Goal: Task Accomplishment & Management: Use online tool/utility

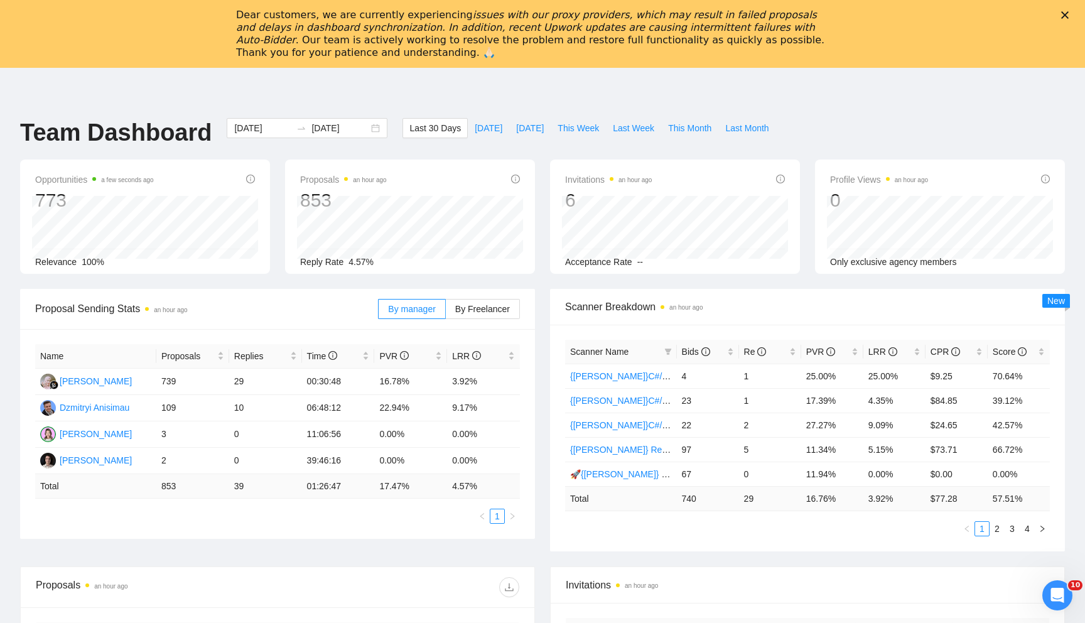
click at [1062, 15] on icon "Close" at bounding box center [1065, 15] width 8 height 8
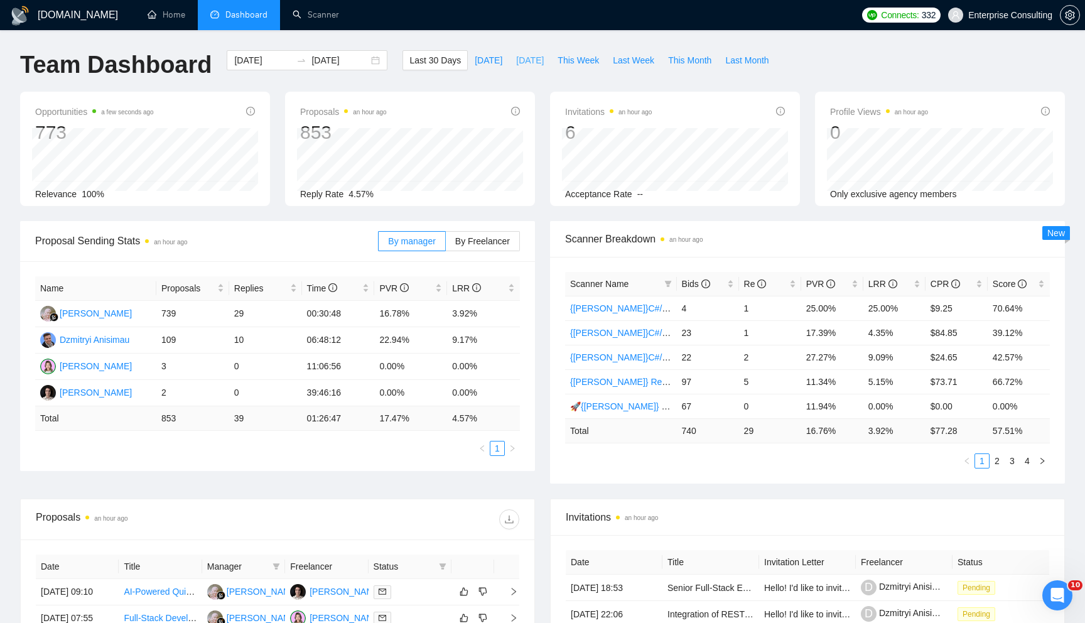
click at [539, 64] on span "Yesterday" at bounding box center [530, 60] width 28 height 14
type input "2025-08-27"
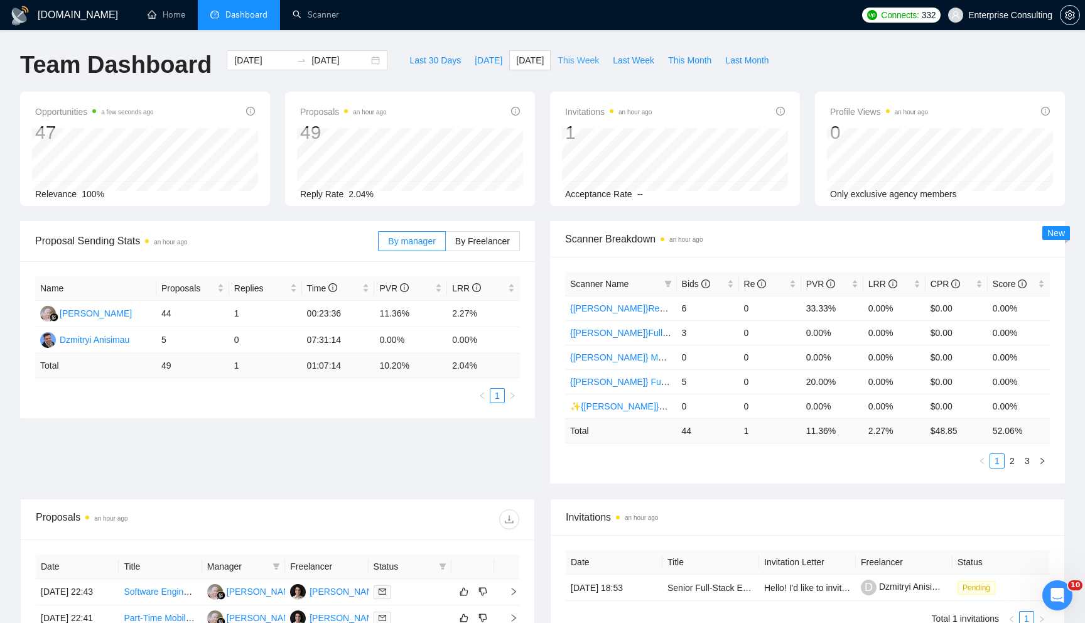
click at [580, 59] on span "This Week" at bounding box center [577, 60] width 41 height 14
type input "2025-08-25"
type input "2025-08-31"
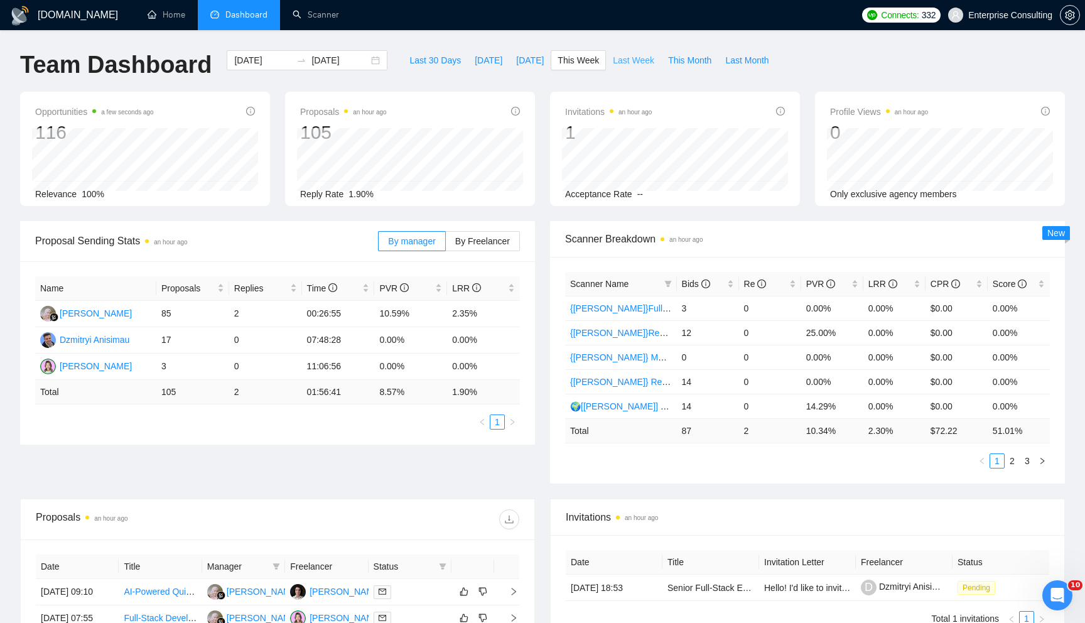
click at [615, 62] on span "Last Week" at bounding box center [633, 60] width 41 height 14
type input "[DATE]"
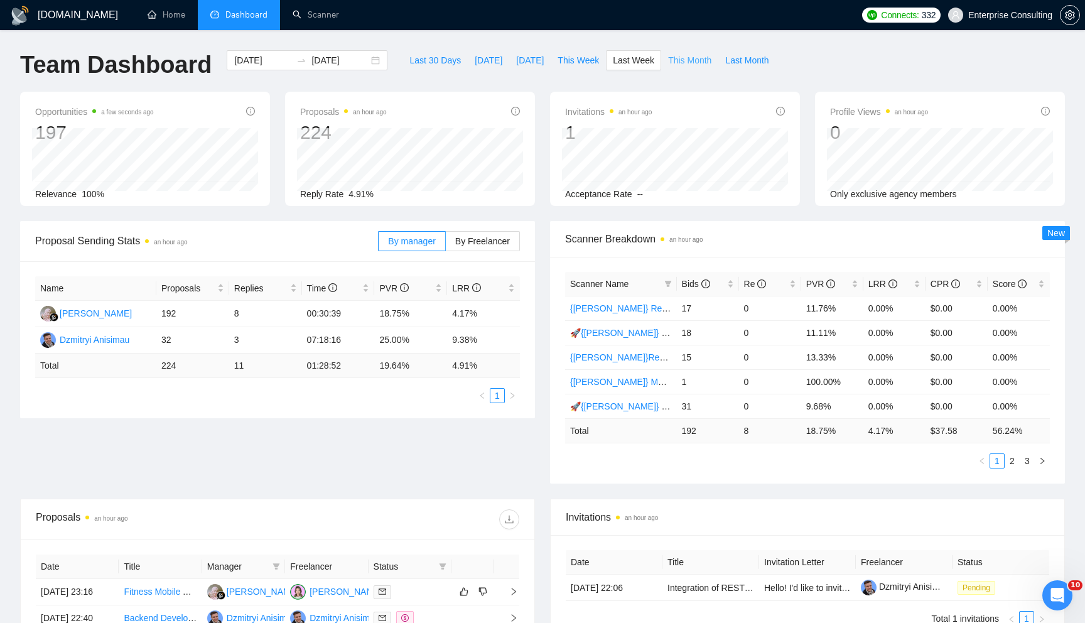
click at [691, 62] on span "This Month" at bounding box center [689, 60] width 43 height 14
type input "2025-08-01"
type input "2025-08-31"
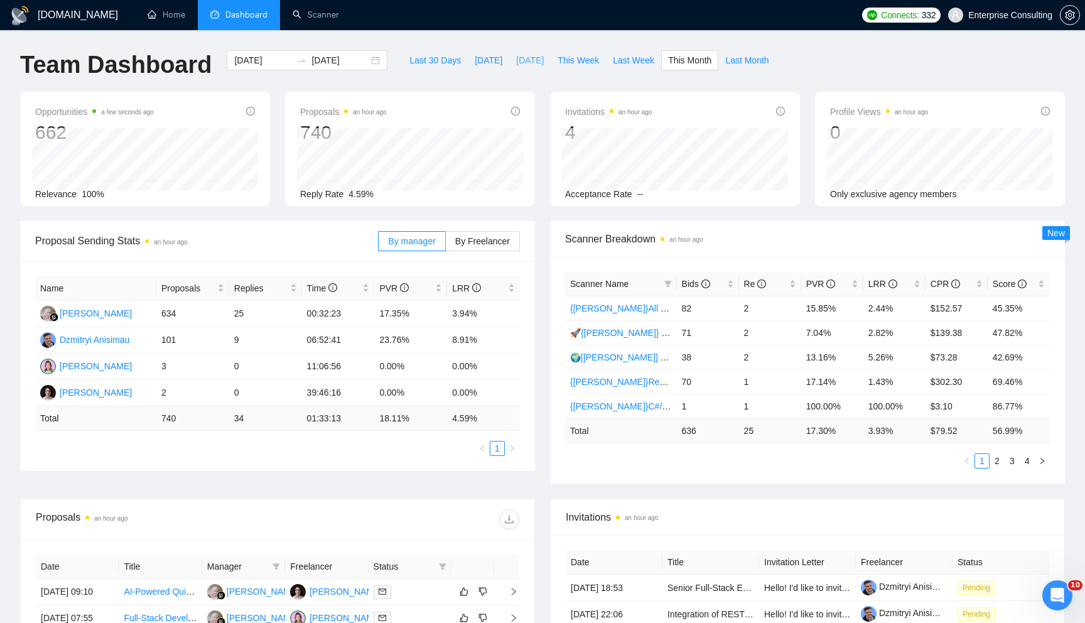
click at [525, 65] on span "[DATE]" at bounding box center [530, 60] width 28 height 14
type input "2025-08-27"
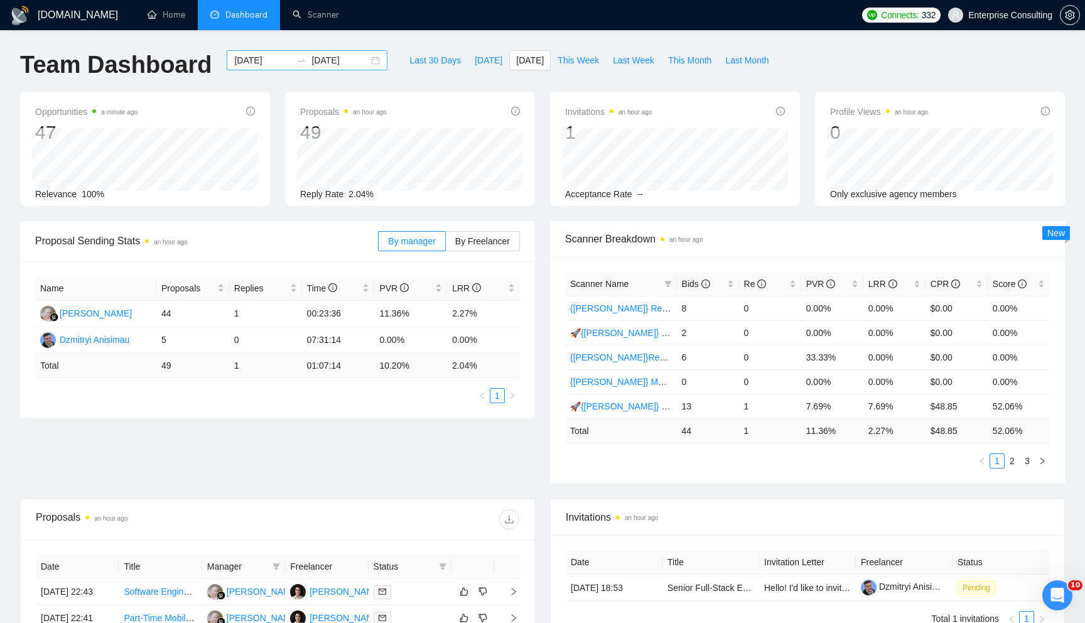
click at [368, 60] on div "2025-08-27 2025-08-27" at bounding box center [307, 60] width 161 height 20
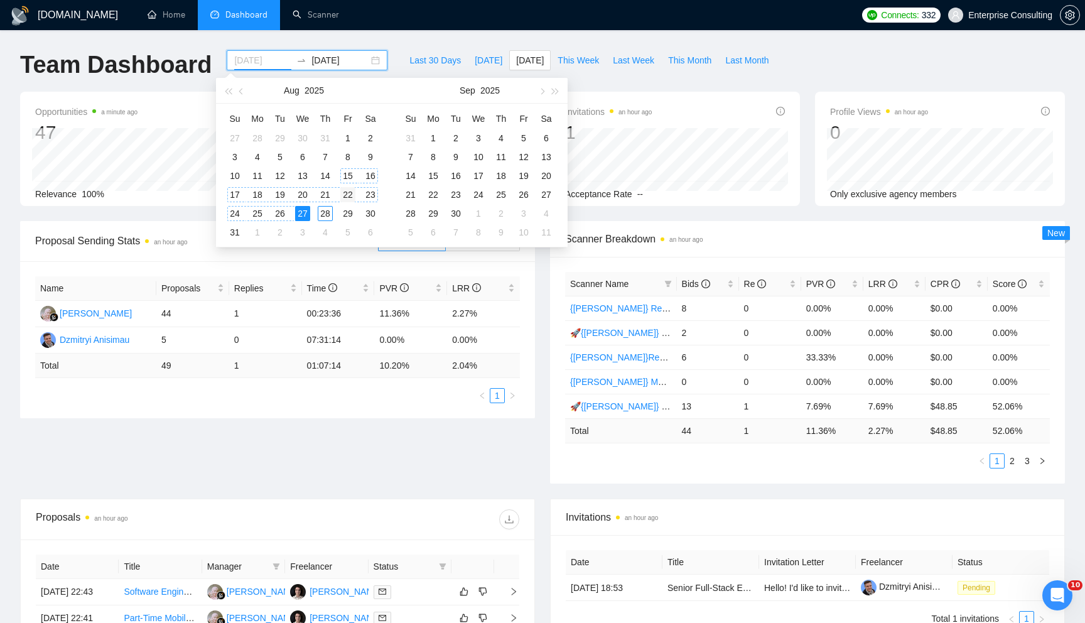
type input "2025-08-22"
click at [348, 192] on div "22" at bounding box center [347, 194] width 15 height 15
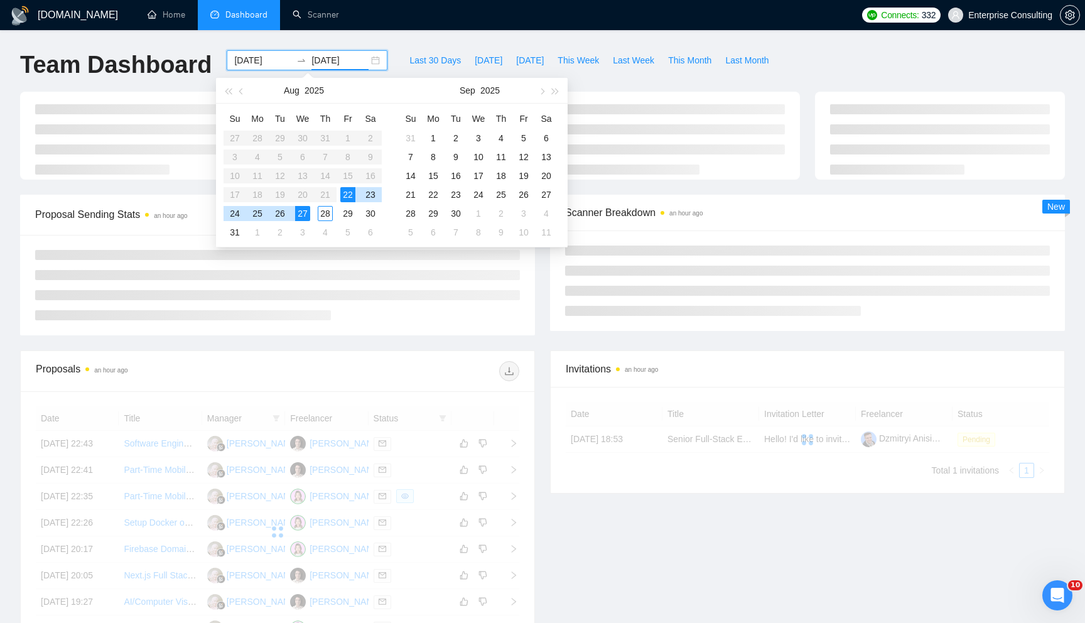
click at [348, 192] on div "22" at bounding box center [347, 194] width 15 height 15
type input "2025-08-22"
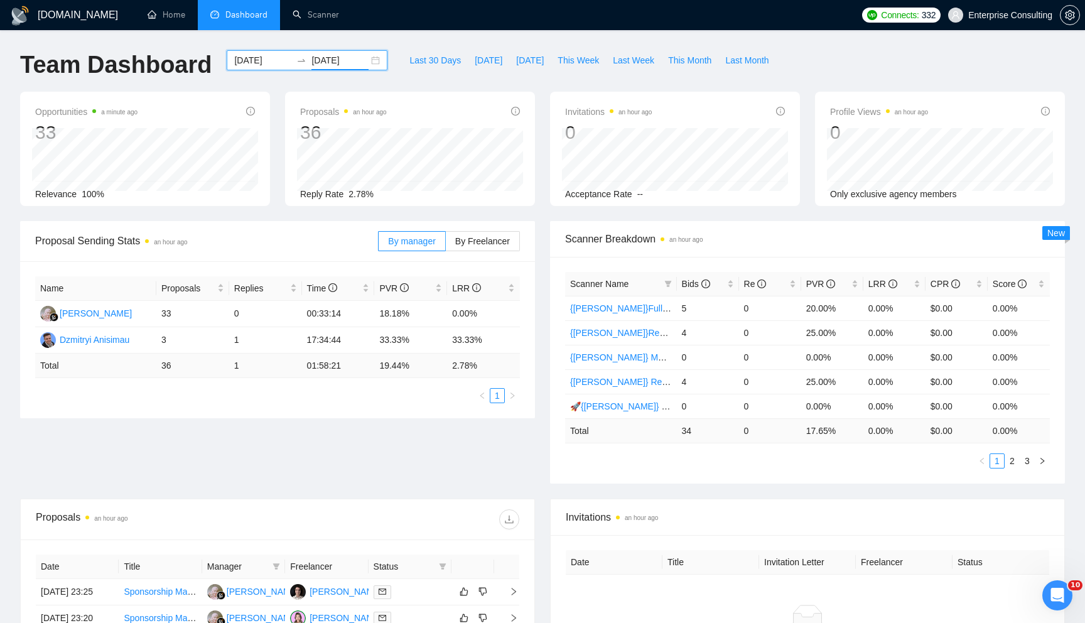
click at [365, 70] on div "2025-08-22 2025-08-22" at bounding box center [307, 60] width 161 height 20
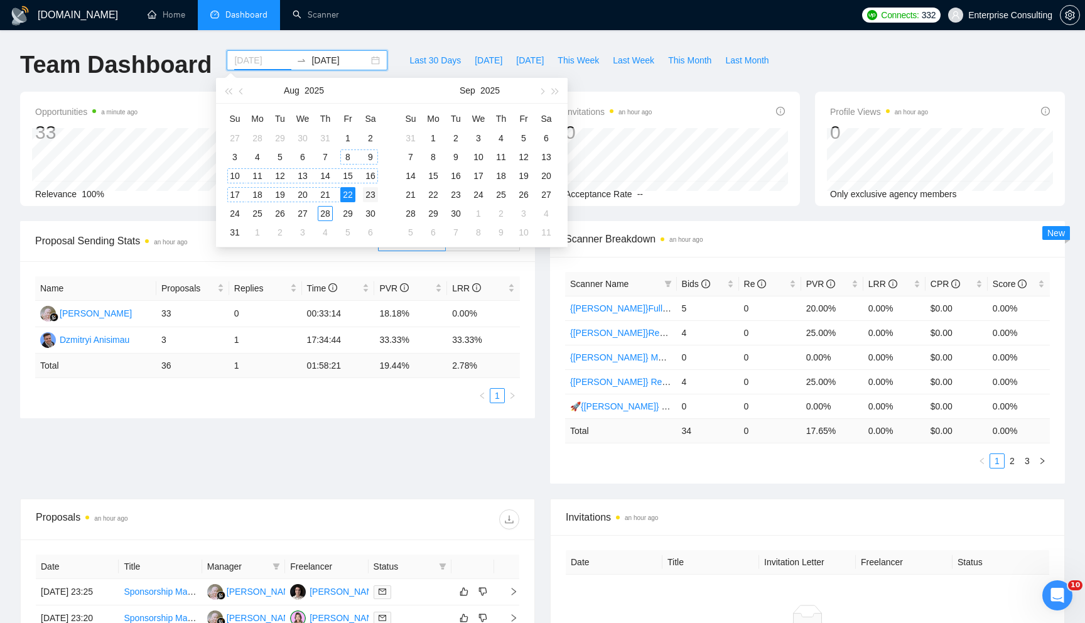
type input "2025-08-23"
click at [363, 194] on div "23" at bounding box center [370, 194] width 15 height 15
type input "2025-08-23"
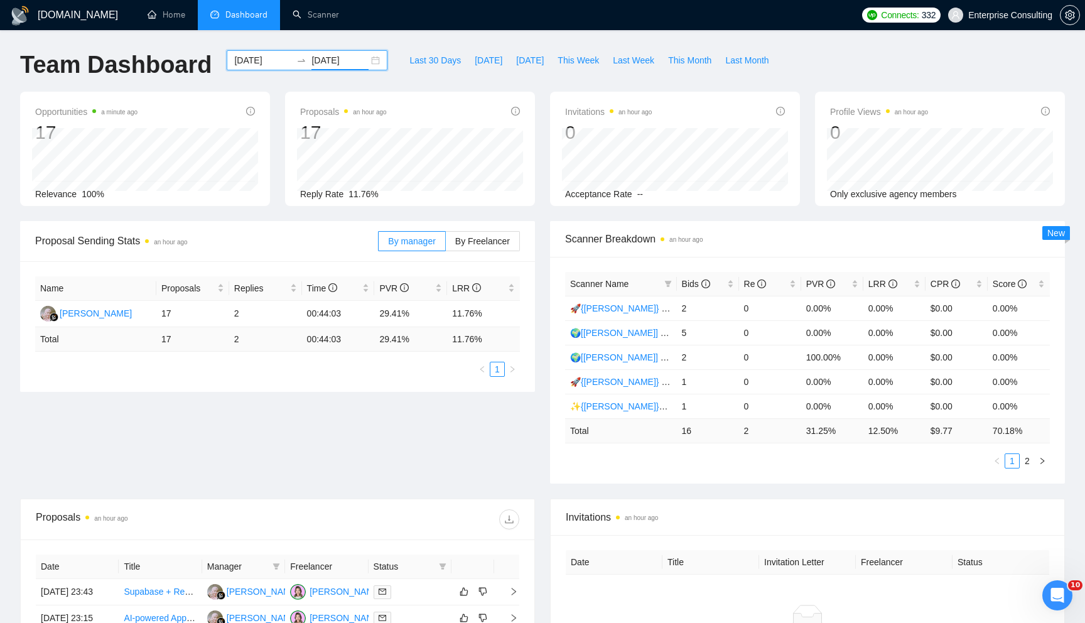
click at [364, 60] on div "2025-08-23 2025-08-23" at bounding box center [307, 60] width 161 height 20
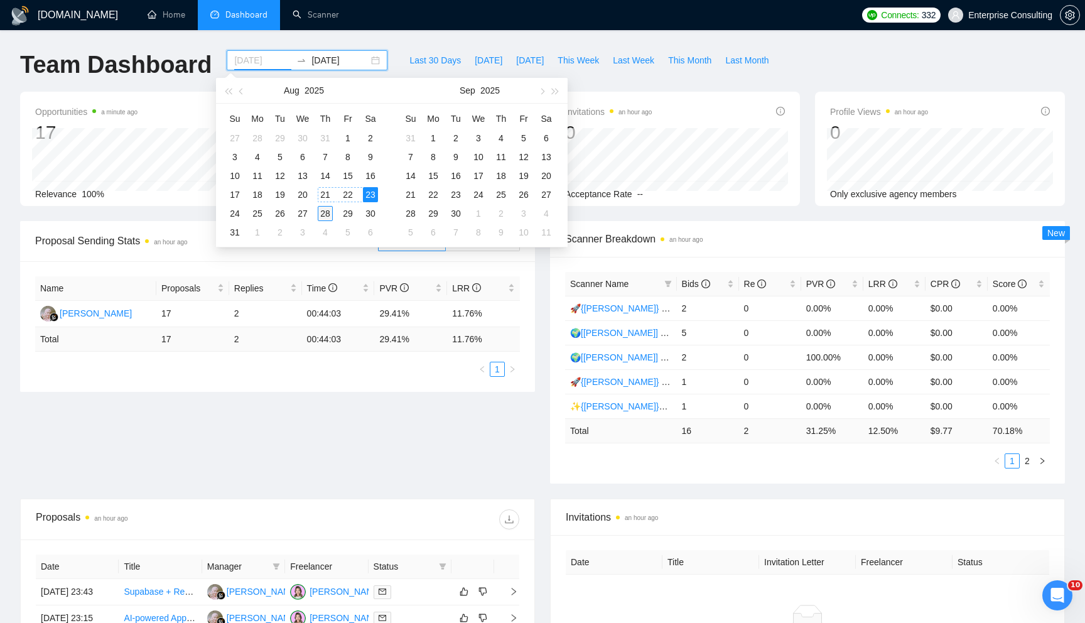
type input "[DATE]"
click at [325, 211] on div "28" at bounding box center [325, 213] width 15 height 15
type input "2025-09-07"
type input "2025-08-23"
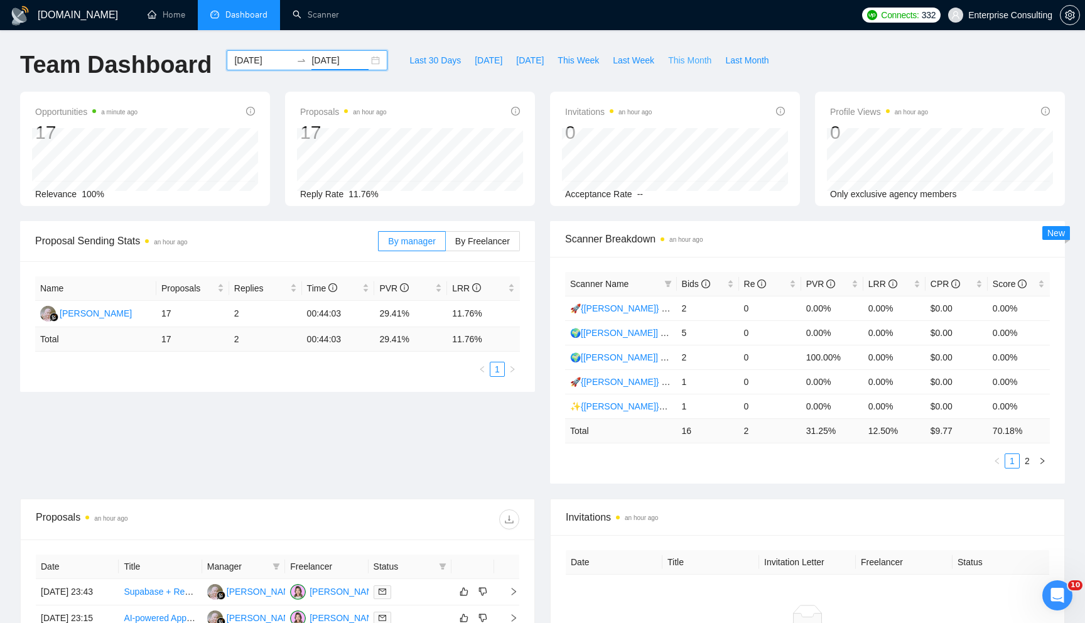
click at [674, 53] on span "This Month" at bounding box center [689, 60] width 43 height 14
type input "2025-08-01"
type input "2025-08-31"
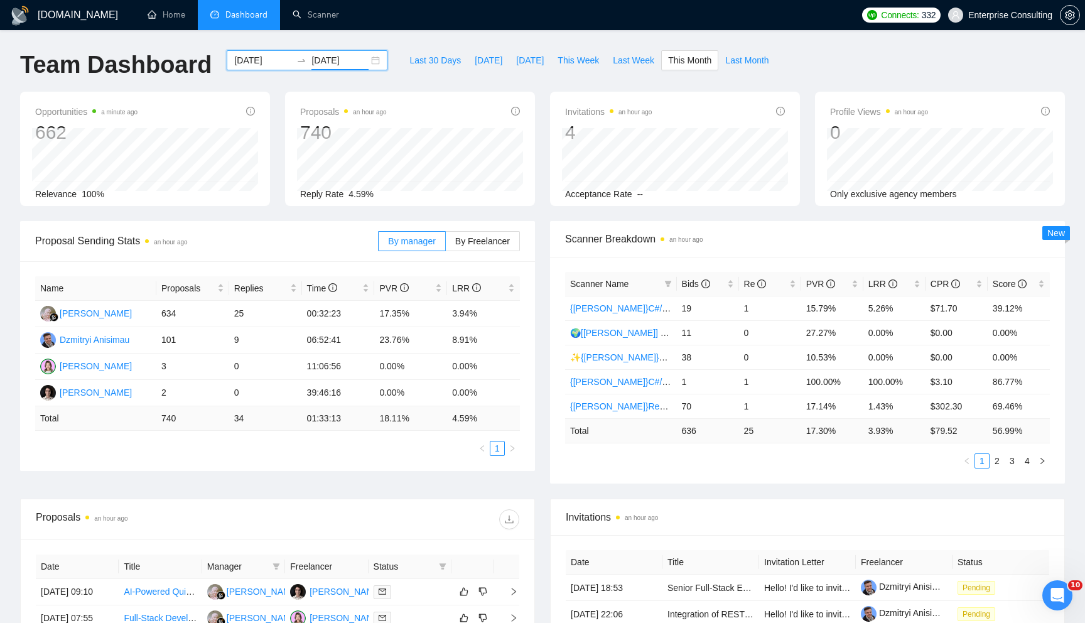
click at [369, 60] on div "2025-08-01 2025-08-31" at bounding box center [307, 60] width 161 height 20
click at [765, 64] on span "Last Month" at bounding box center [746, 60] width 43 height 14
type input "2025-07-01"
type input "2025-07-31"
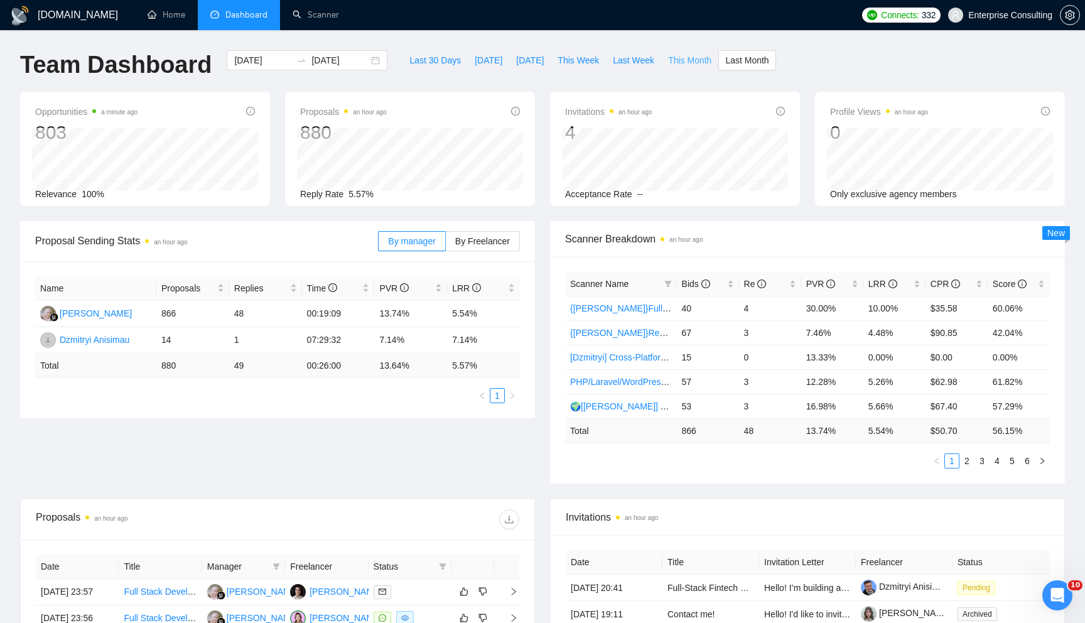
click at [707, 62] on span "This Month" at bounding box center [689, 60] width 43 height 14
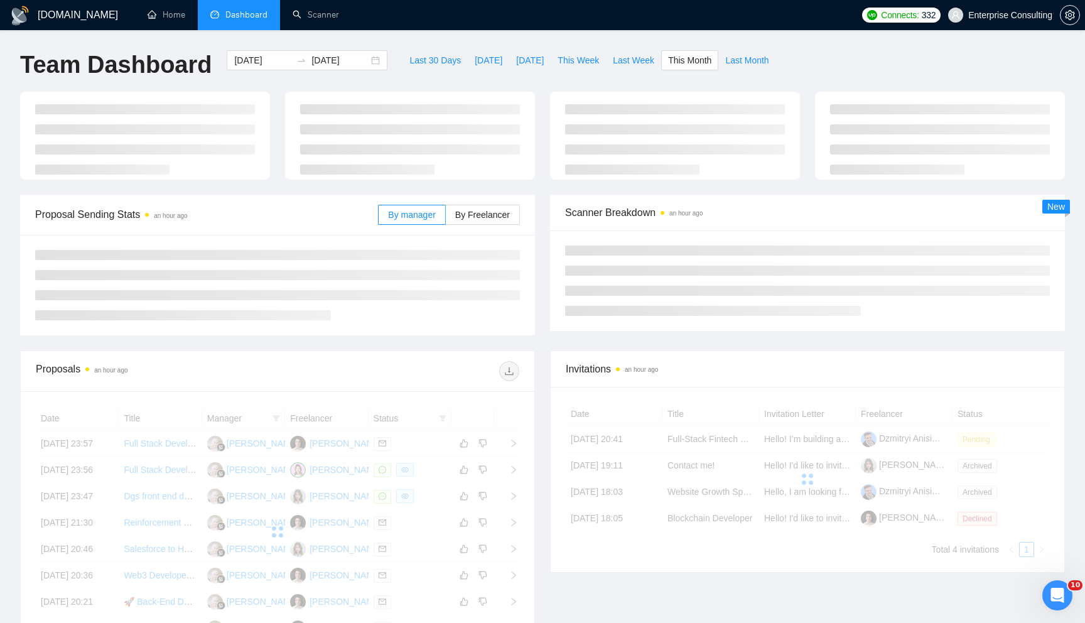
type input "2025-08-01"
type input "2025-08-31"
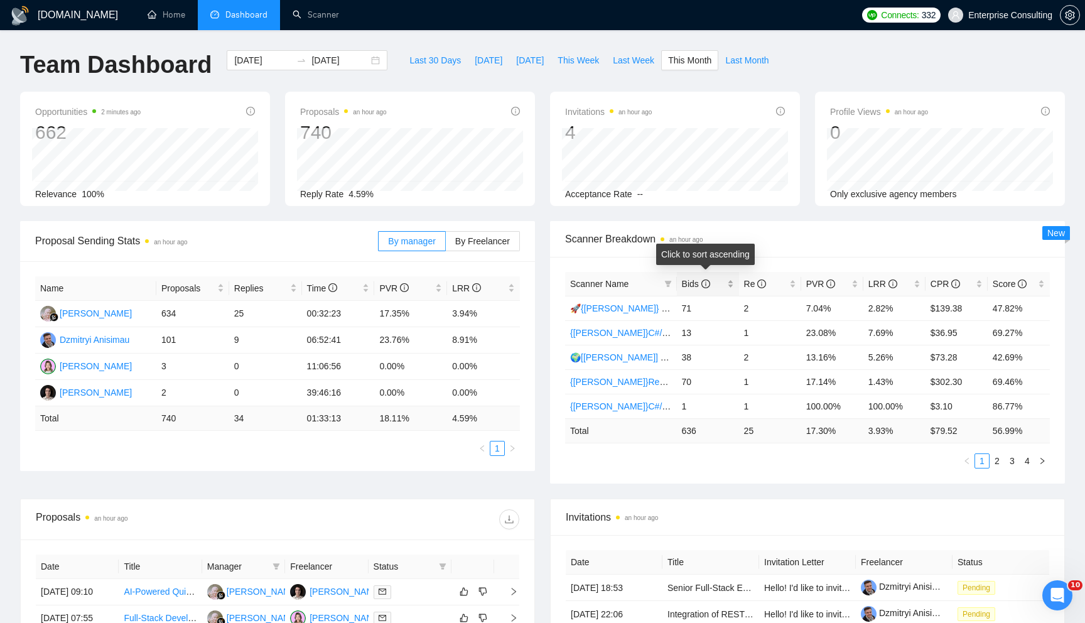
click at [728, 290] on div "Bids" at bounding box center [708, 284] width 52 height 14
click at [1042, 461] on icon "right" at bounding box center [1042, 461] width 8 height 8
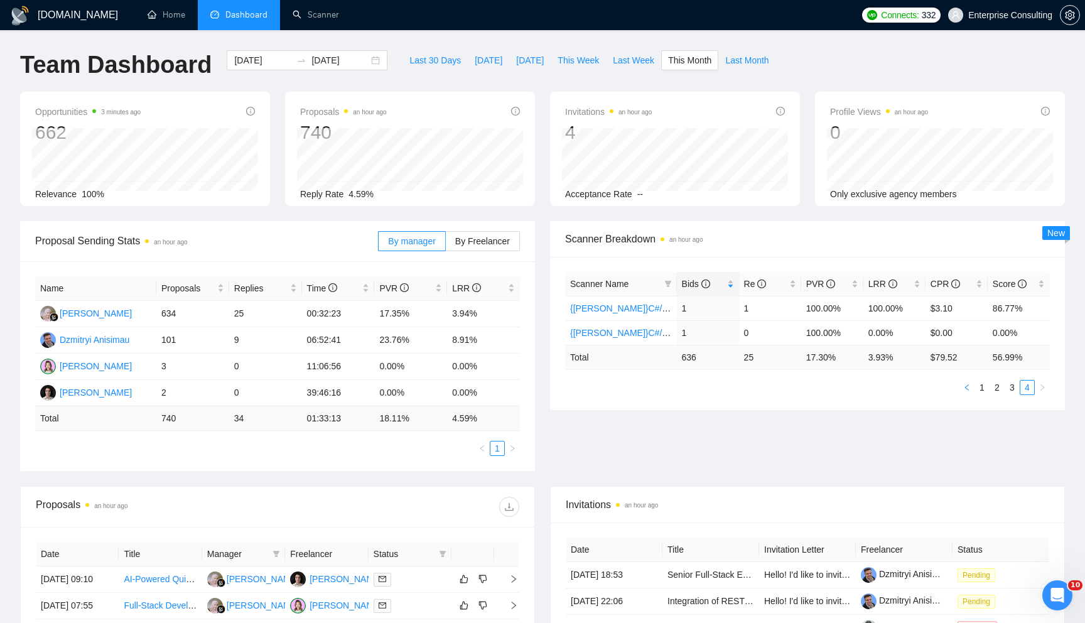
click at [969, 392] on button "button" at bounding box center [966, 387] width 15 height 15
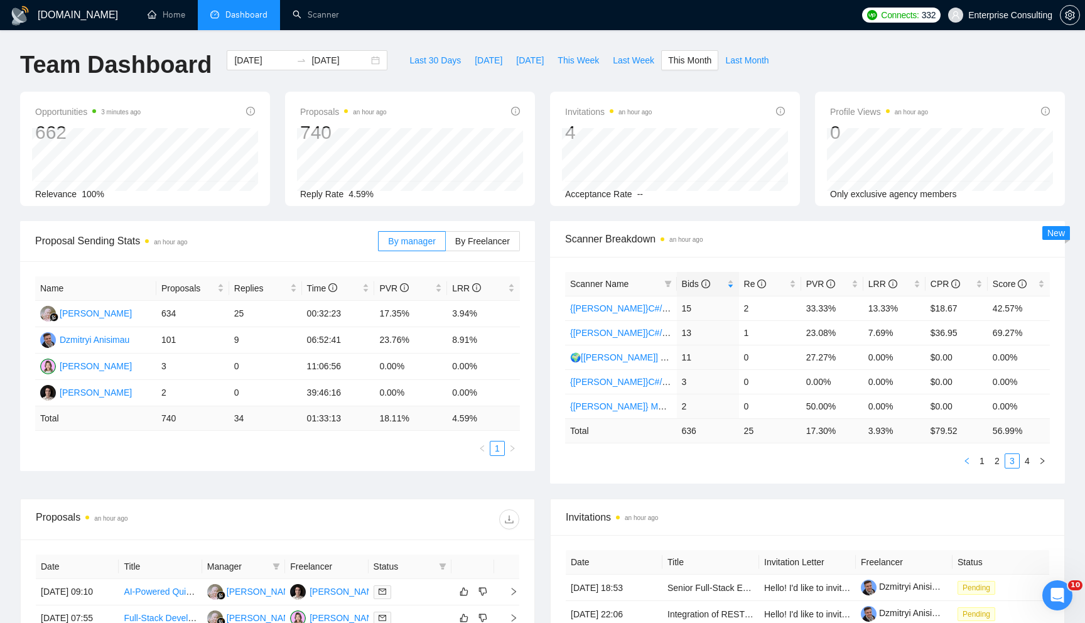
click at [967, 465] on button "button" at bounding box center [966, 460] width 15 height 15
click at [475, 67] on button "[DATE]" at bounding box center [488, 60] width 41 height 20
type input "[DATE]"
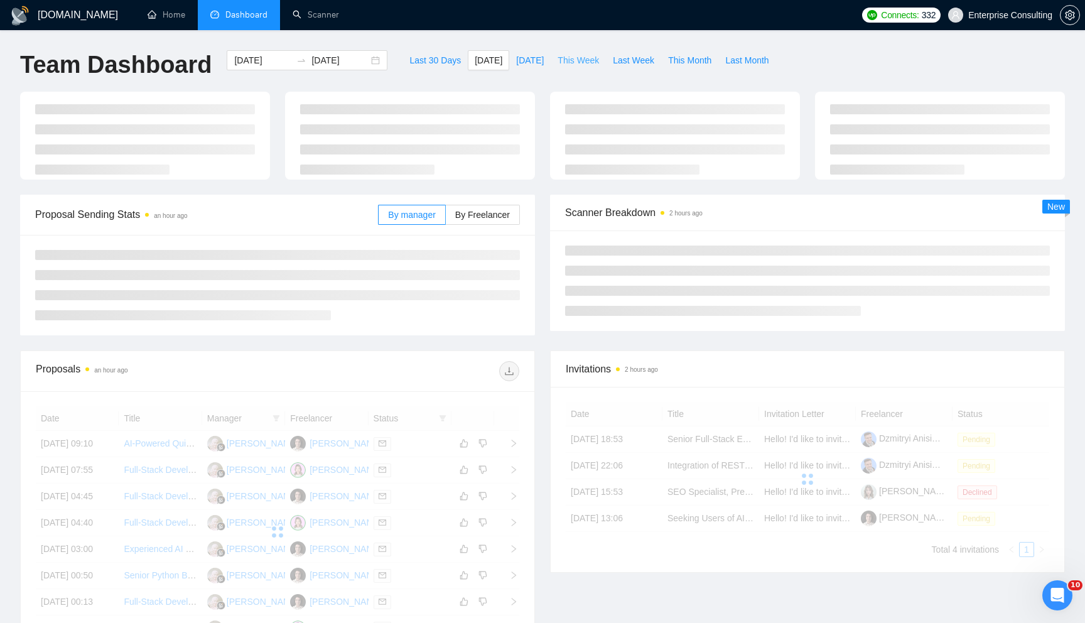
click at [581, 64] on span "This Week" at bounding box center [577, 60] width 41 height 14
type input "2025-08-25"
type input "2025-08-31"
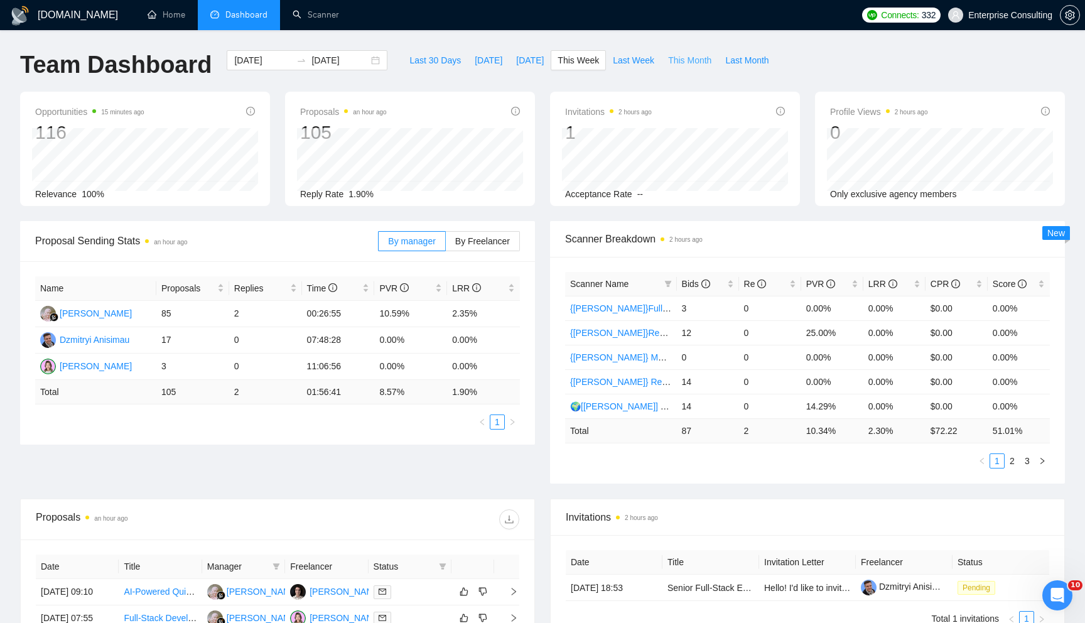
click at [708, 59] on span "This Month" at bounding box center [689, 60] width 43 height 14
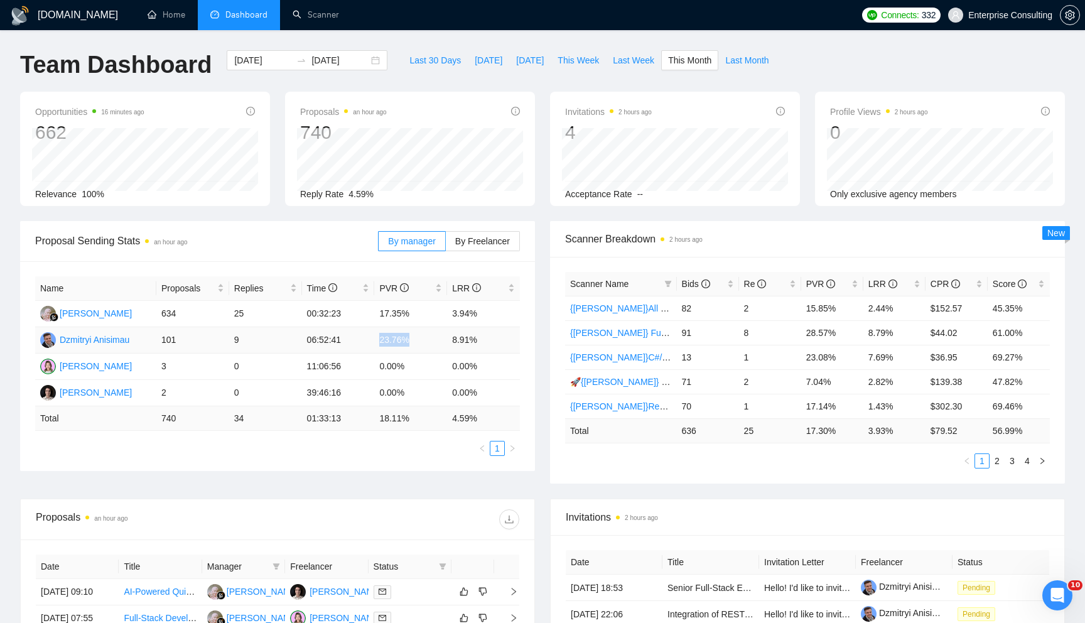
drag, startPoint x: 377, startPoint y: 343, endPoint x: 452, endPoint y: 345, distance: 75.4
click at [452, 345] on tr "Dzmitryi Anisimau 101 9 06:52:41 23.76% 8.91%" at bounding box center [277, 340] width 485 height 26
click at [452, 345] on td "8.91%" at bounding box center [483, 340] width 73 height 26
drag, startPoint x: 372, startPoint y: 334, endPoint x: 514, endPoint y: 359, distance: 144.7
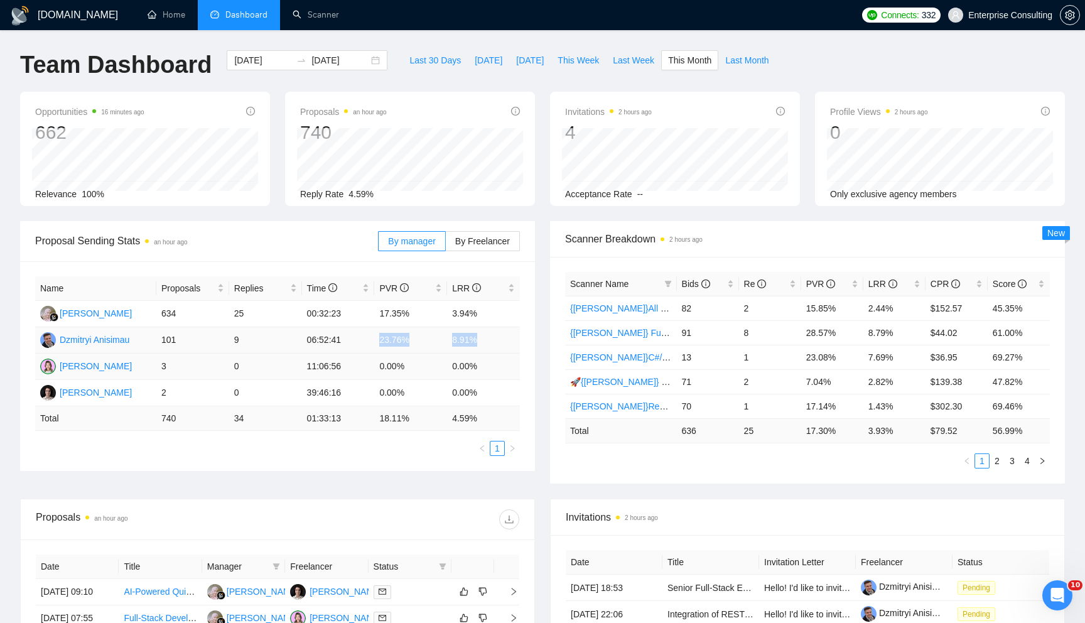
click at [514, 359] on tbody "Rita Huljannah 634 25 00:32:23 17.35% 3.94% Dzmitryi Anisimau 101 9 06:52:41 23…" at bounding box center [277, 353] width 485 height 105
click at [514, 359] on td "0.00%" at bounding box center [483, 366] width 73 height 26
click at [726, 286] on div "Bids" at bounding box center [708, 284] width 52 height 14
click at [601, 58] on button "This Week" at bounding box center [578, 60] width 55 height 20
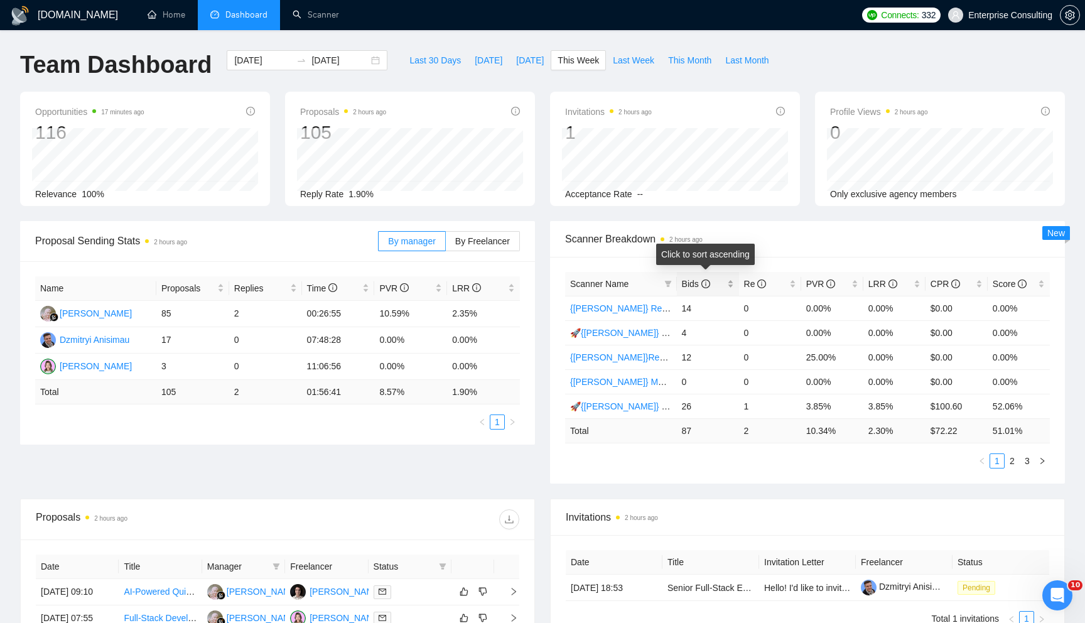
click at [729, 286] on div "Bids" at bounding box center [708, 284] width 52 height 14
click at [689, 61] on span "This Month" at bounding box center [689, 60] width 43 height 14
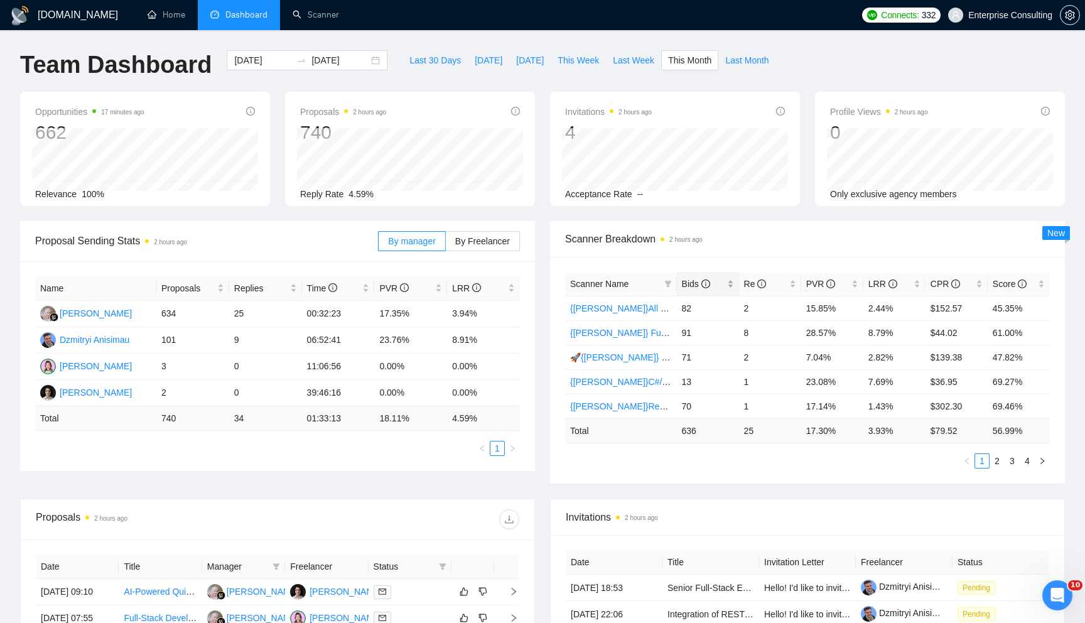
click at [731, 291] on div "Bids" at bounding box center [708, 284] width 52 height 14
click at [607, 309] on link "{[PERSON_NAME]} Full-stack devs WW - pain point" at bounding box center [672, 308] width 204 height 10
click at [640, 409] on link "{[PERSON_NAME]}React/Next.js/Node.js (Long-term, All Niches)" at bounding box center [697, 406] width 254 height 10
click at [649, 386] on link "🚀{[PERSON_NAME]} Python | Django | AI /" at bounding box center [656, 382] width 173 height 10
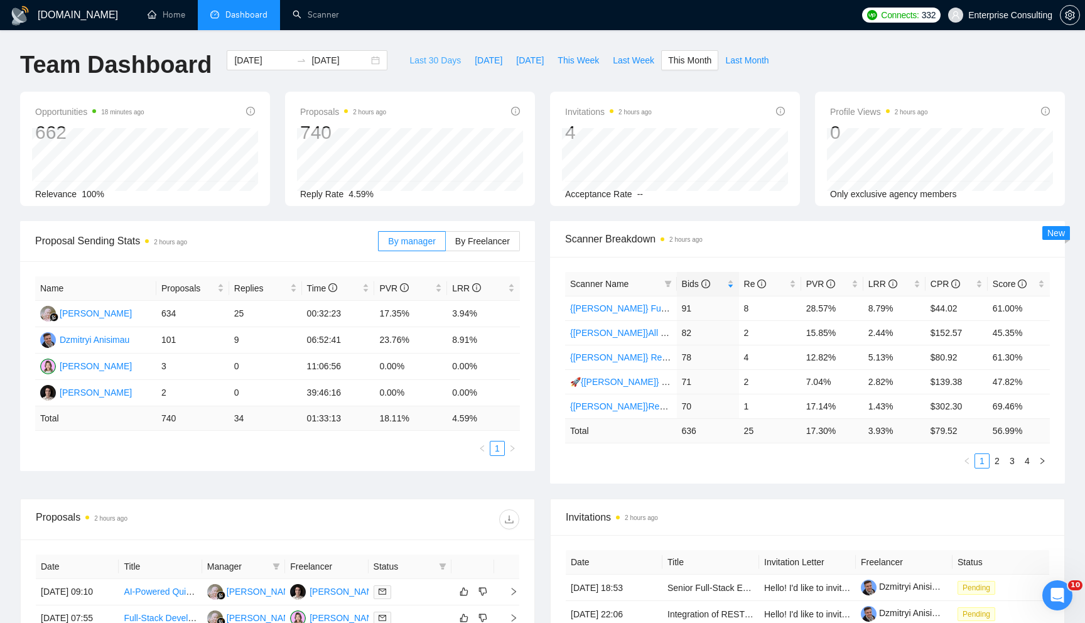
click at [419, 59] on span "Last 30 Days" at bounding box center [434, 60] width 51 height 14
type input "[DATE]"
click at [723, 284] on span "Bids" at bounding box center [703, 284] width 43 height 14
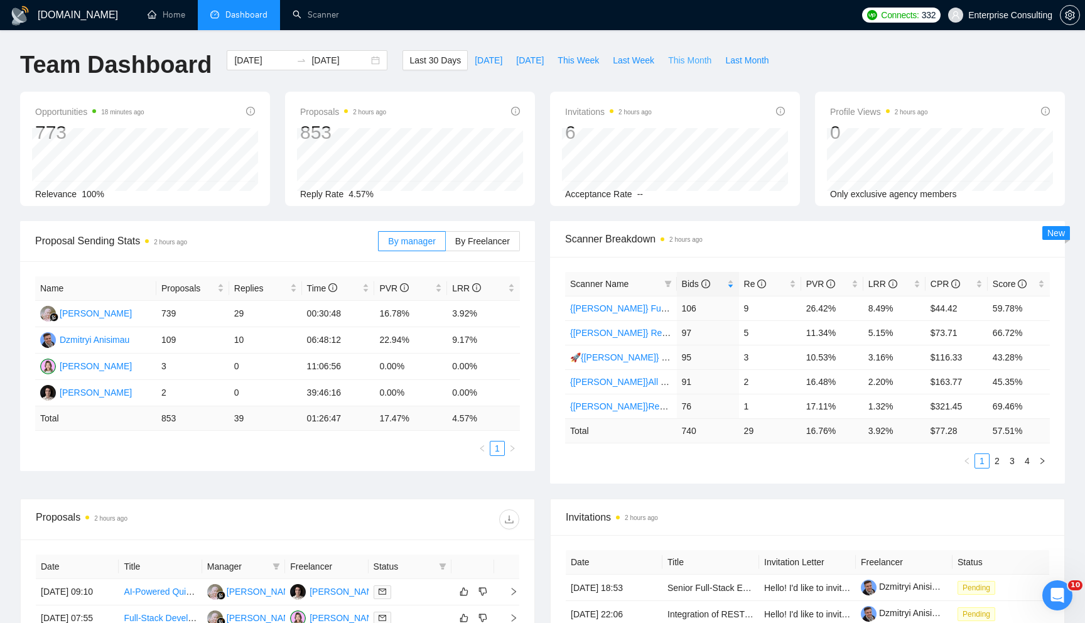
click at [709, 67] on button "This Month" at bounding box center [689, 60] width 57 height 20
type input "2025-08-01"
type input "2025-08-31"
click at [744, 282] on div "Re" at bounding box center [770, 284] width 52 height 14
click at [730, 285] on div "Bids" at bounding box center [708, 284] width 52 height 14
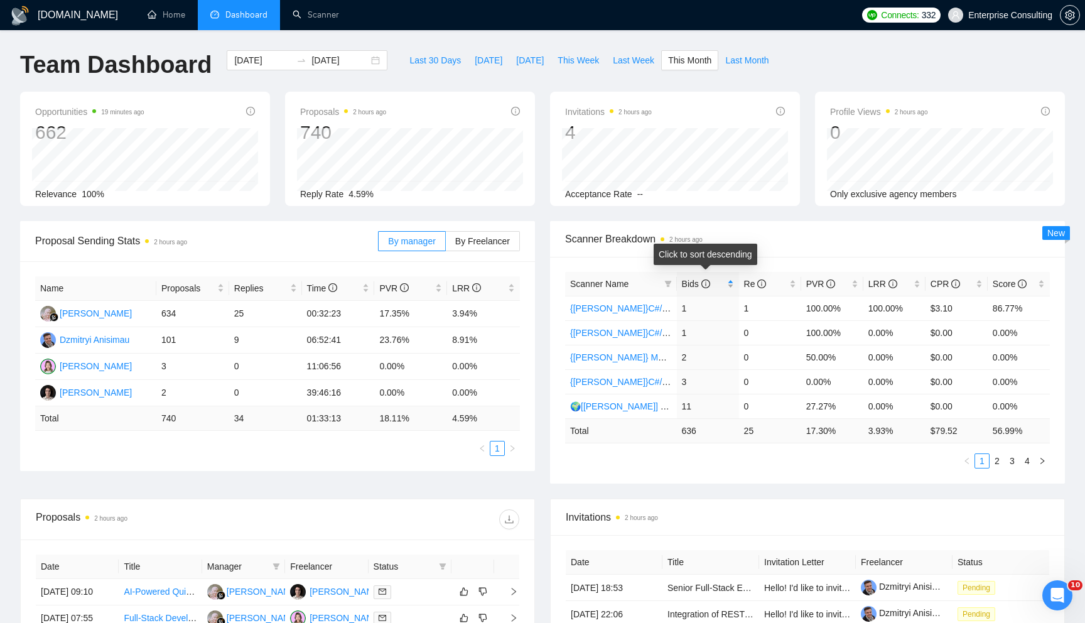
click at [730, 285] on div "Bids" at bounding box center [708, 284] width 52 height 14
click at [409, 53] on span "Last 30 Days" at bounding box center [434, 60] width 51 height 14
type input "[DATE]"
click at [726, 279] on div "Bids" at bounding box center [708, 284] width 52 height 14
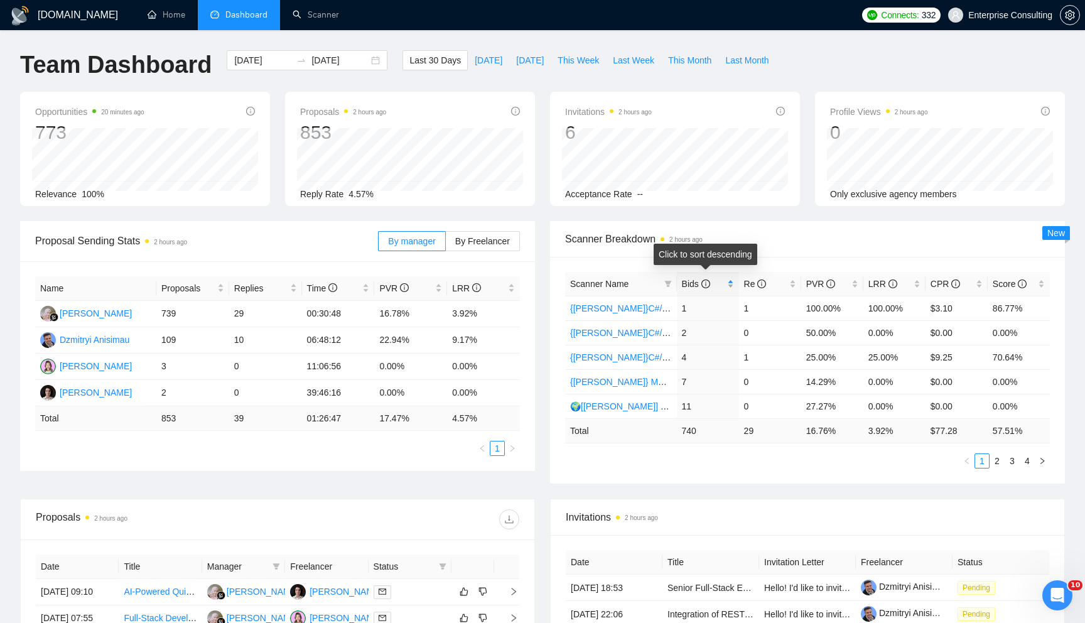
click at [726, 279] on div "Bids" at bounding box center [708, 284] width 52 height 14
click at [637, 305] on link "{[PERSON_NAME]} Full-stack devs WW - pain point" at bounding box center [672, 308] width 204 height 10
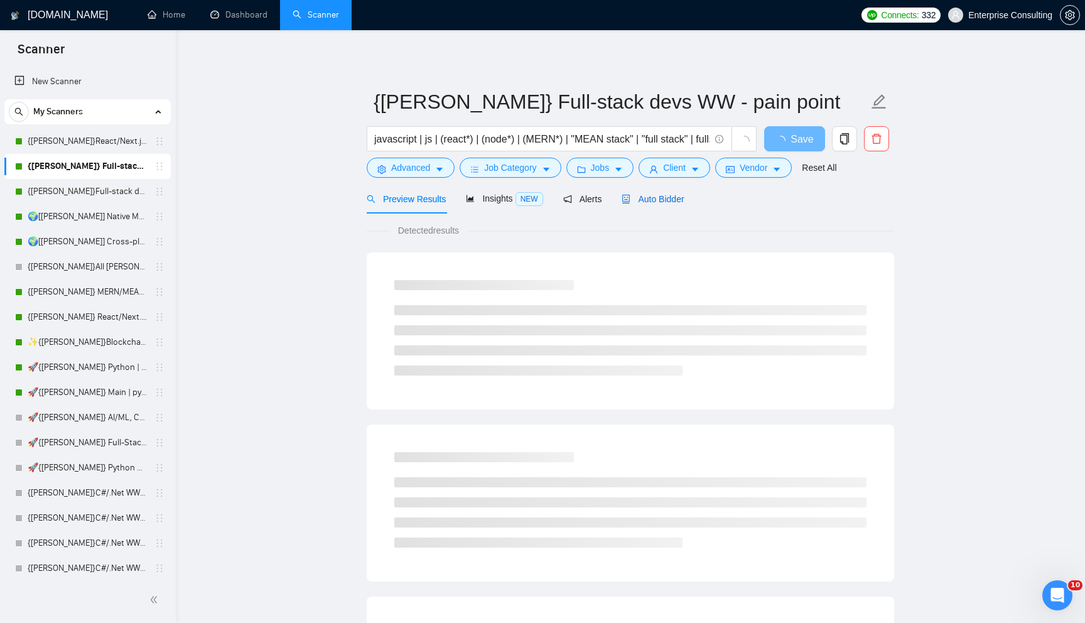
click at [675, 195] on span "Auto Bidder" at bounding box center [652, 199] width 62 height 10
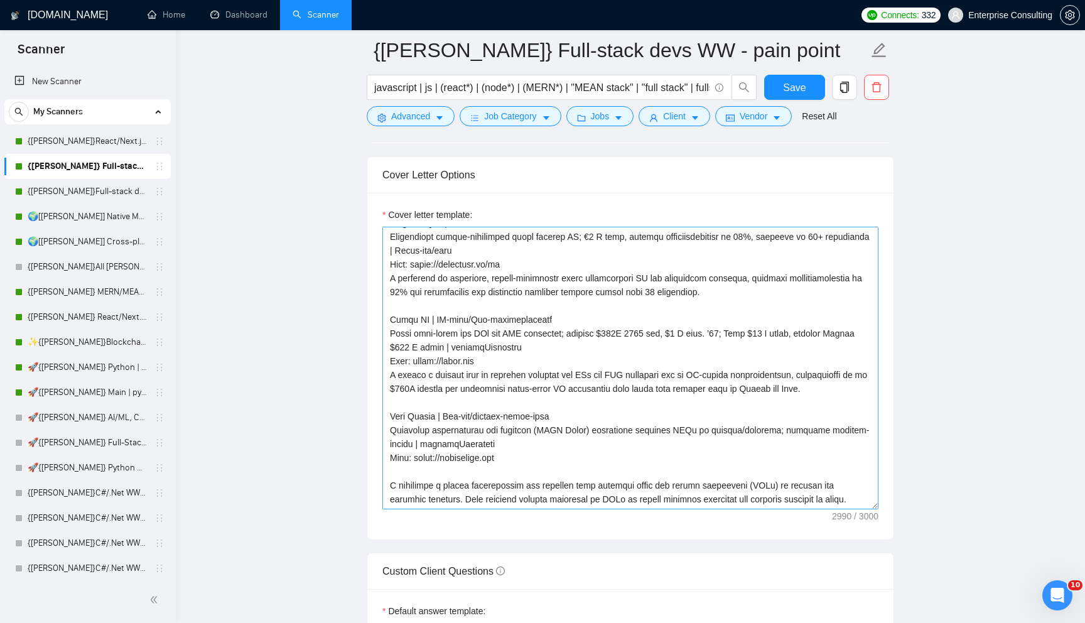
scroll to position [442, 0]
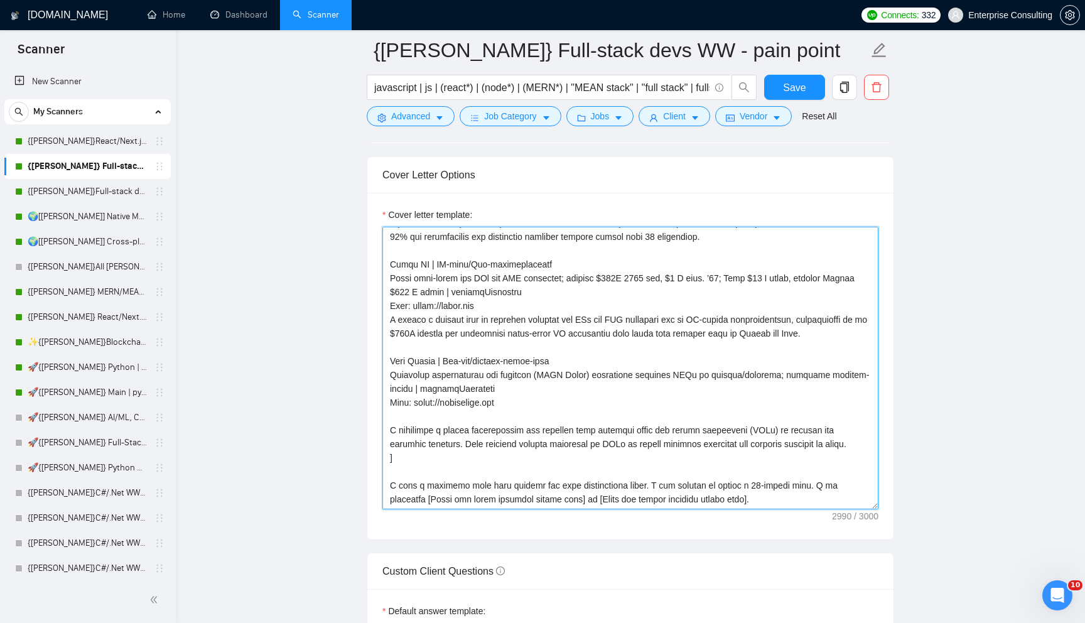
click at [621, 471] on textarea "Cover letter template:" at bounding box center [630, 368] width 496 height 282
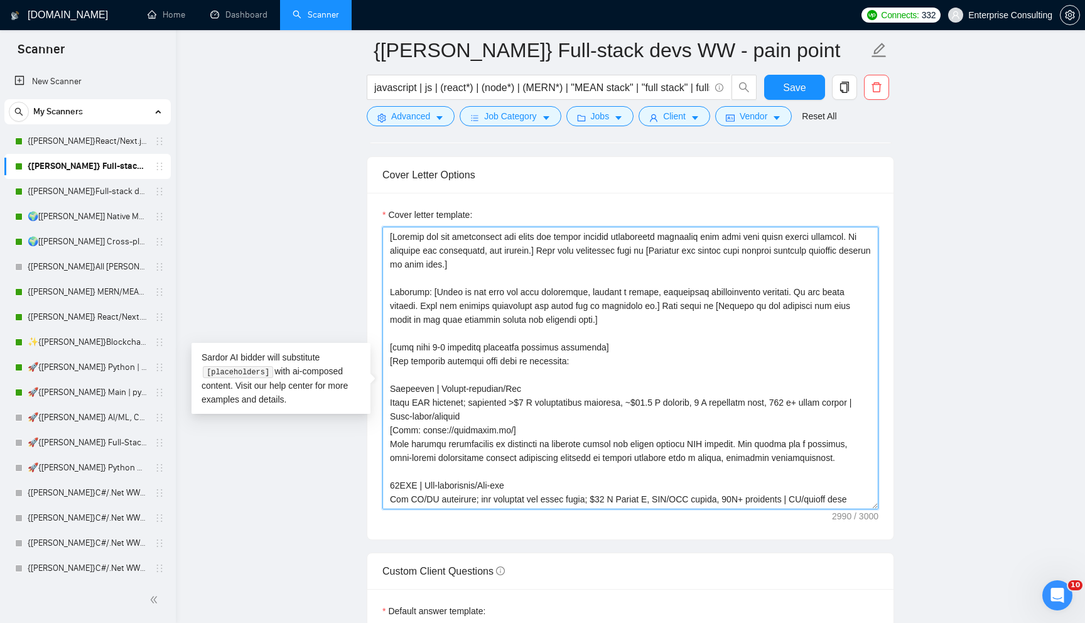
click at [593, 413] on textarea "Cover letter template:" at bounding box center [630, 368] width 496 height 282
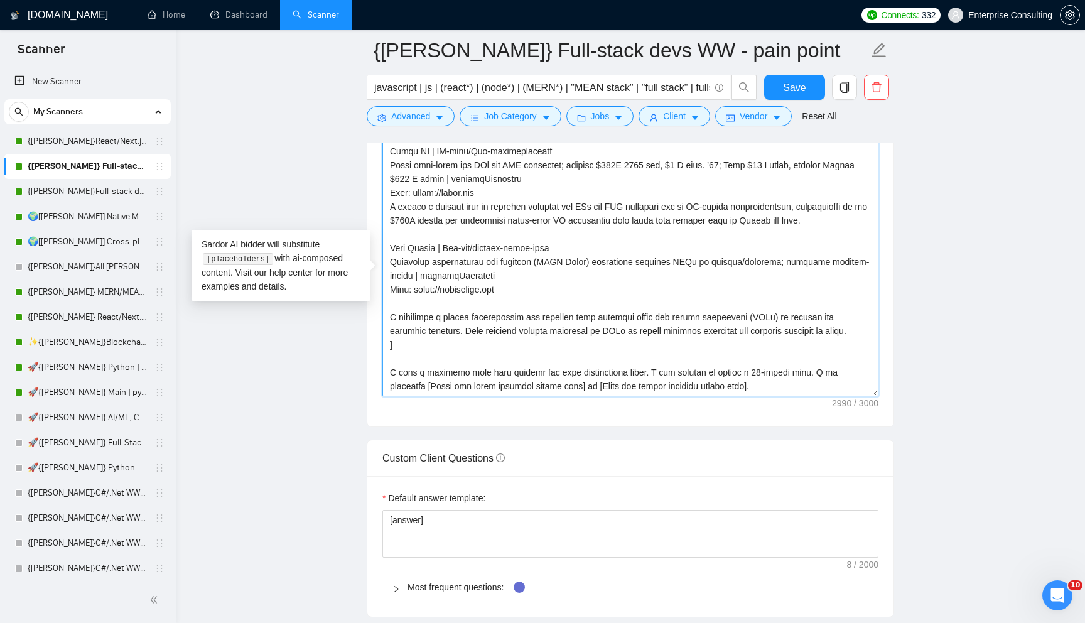
scroll to position [1530, 0]
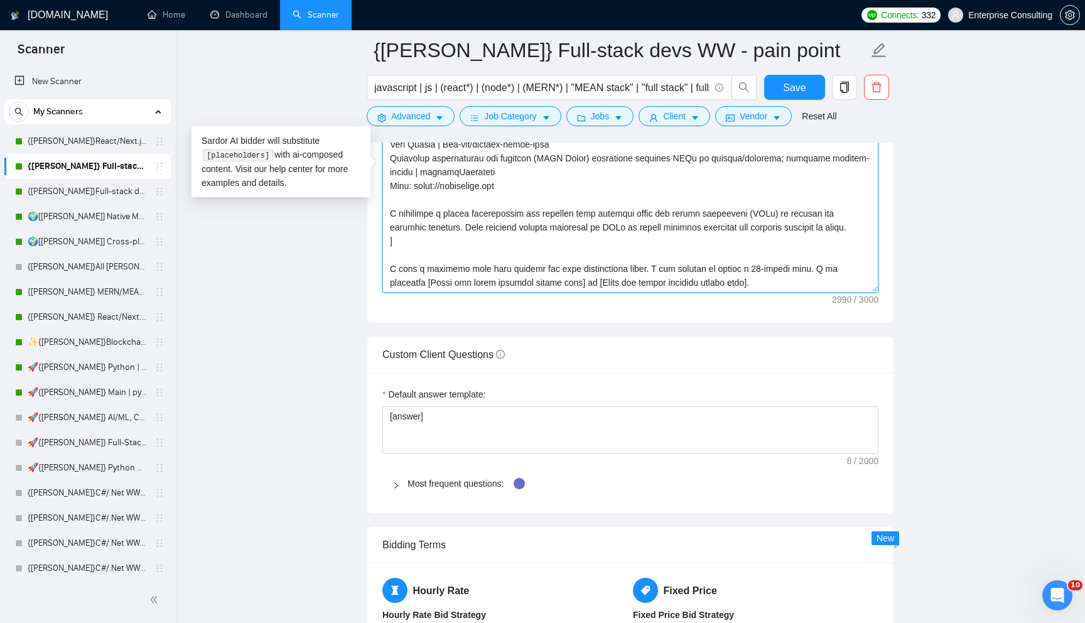
click at [644, 293] on textarea "Cover letter template:" at bounding box center [630, 151] width 496 height 282
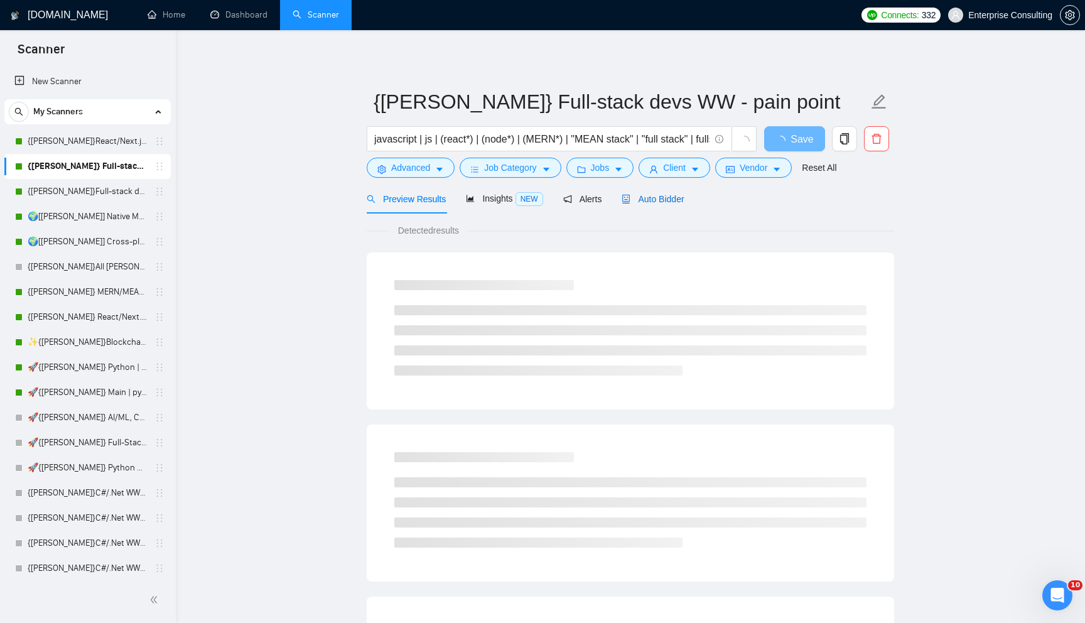
click at [657, 200] on span "Auto Bidder" at bounding box center [652, 199] width 62 height 10
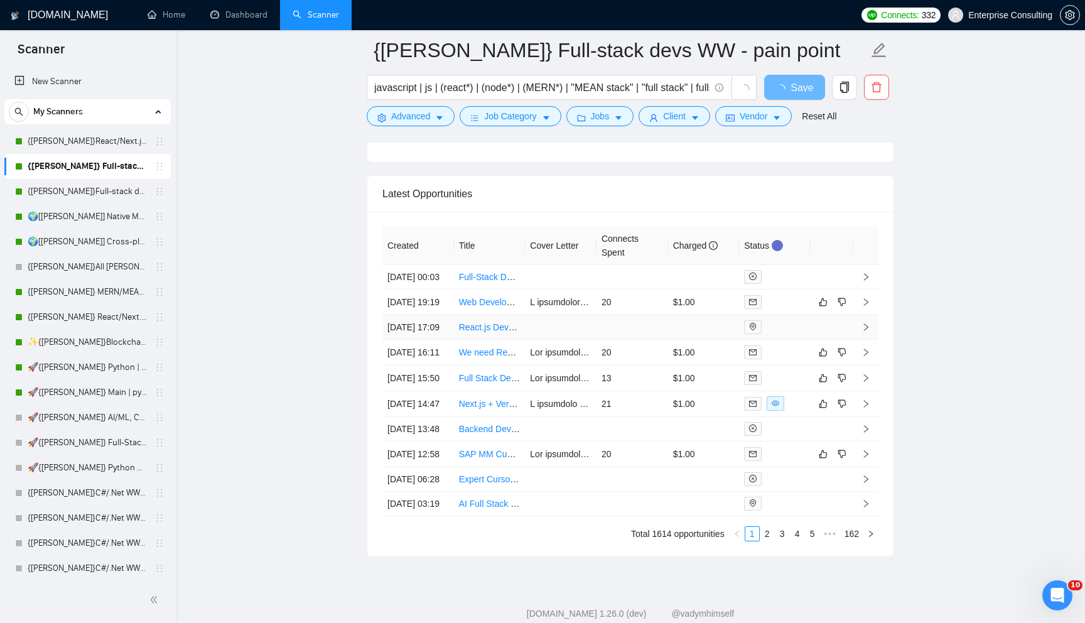
scroll to position [2898, 0]
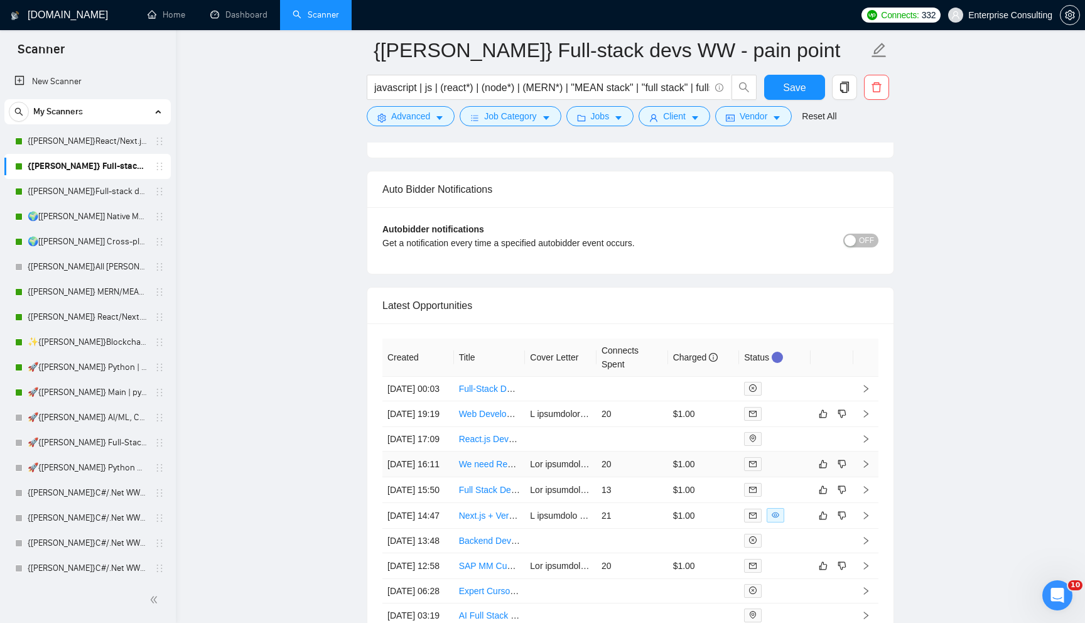
click at [631, 477] on td "20" at bounding box center [632, 464] width 72 height 26
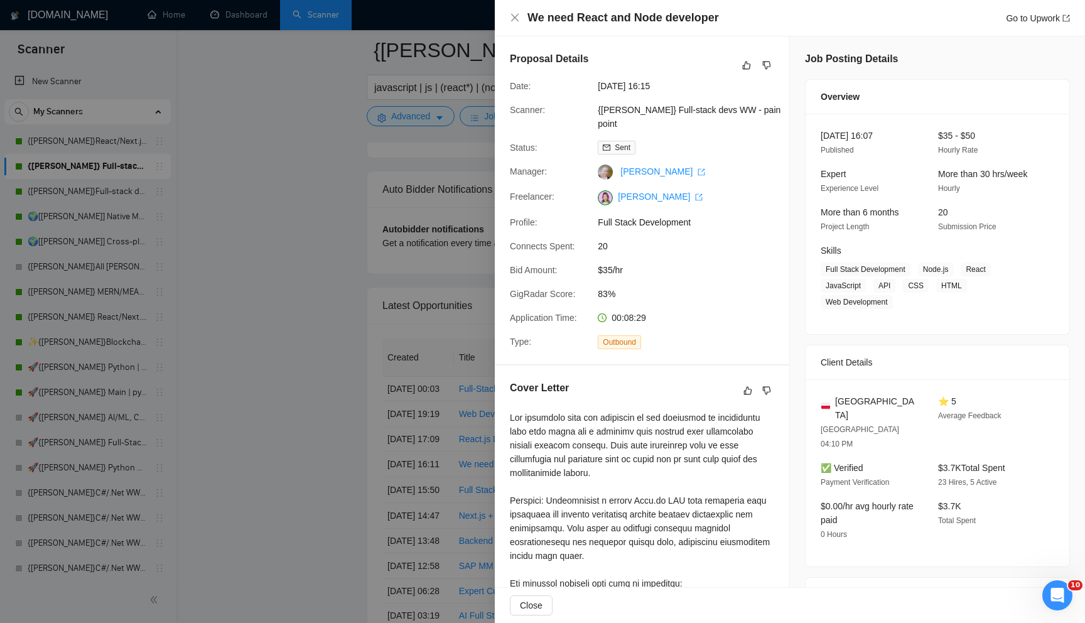
click at [352, 471] on div at bounding box center [542, 311] width 1085 height 623
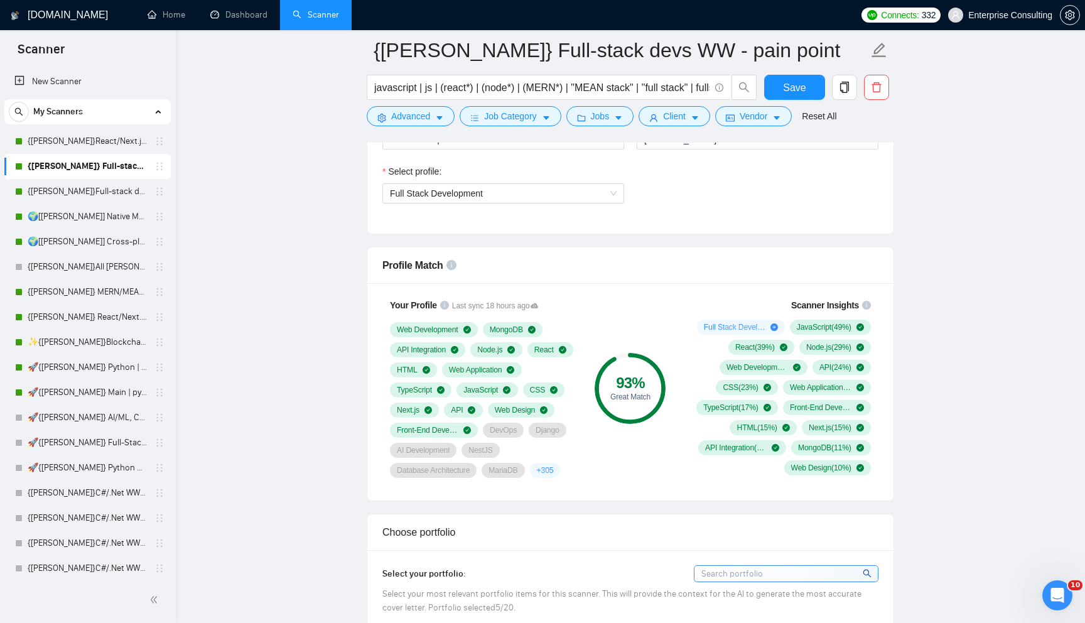
scroll to position [711, 0]
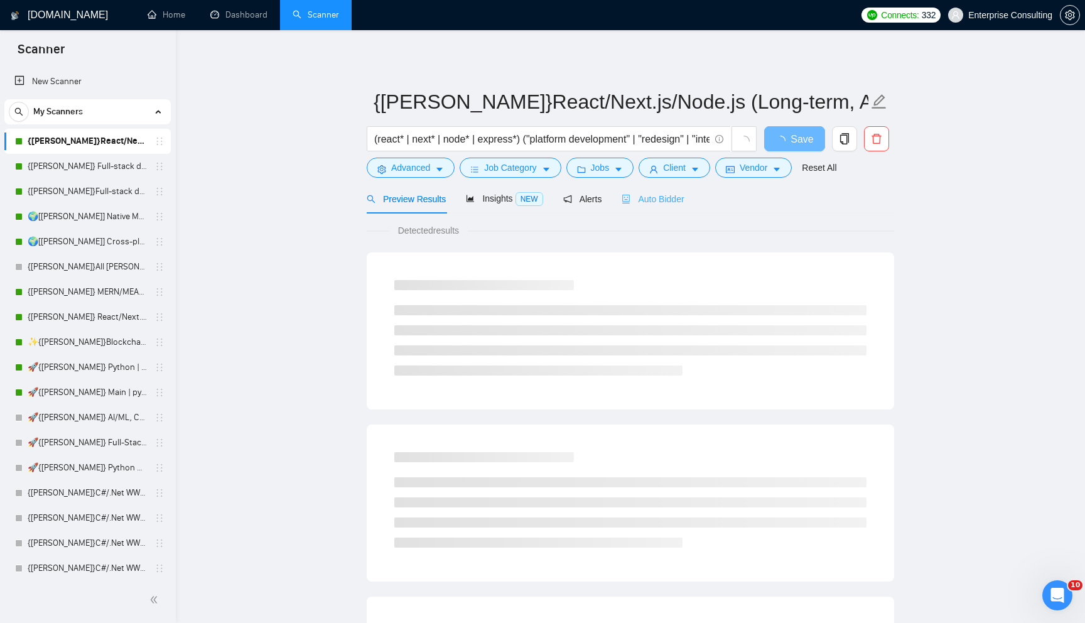
click at [679, 206] on div "Auto Bidder" at bounding box center [652, 199] width 62 height 30
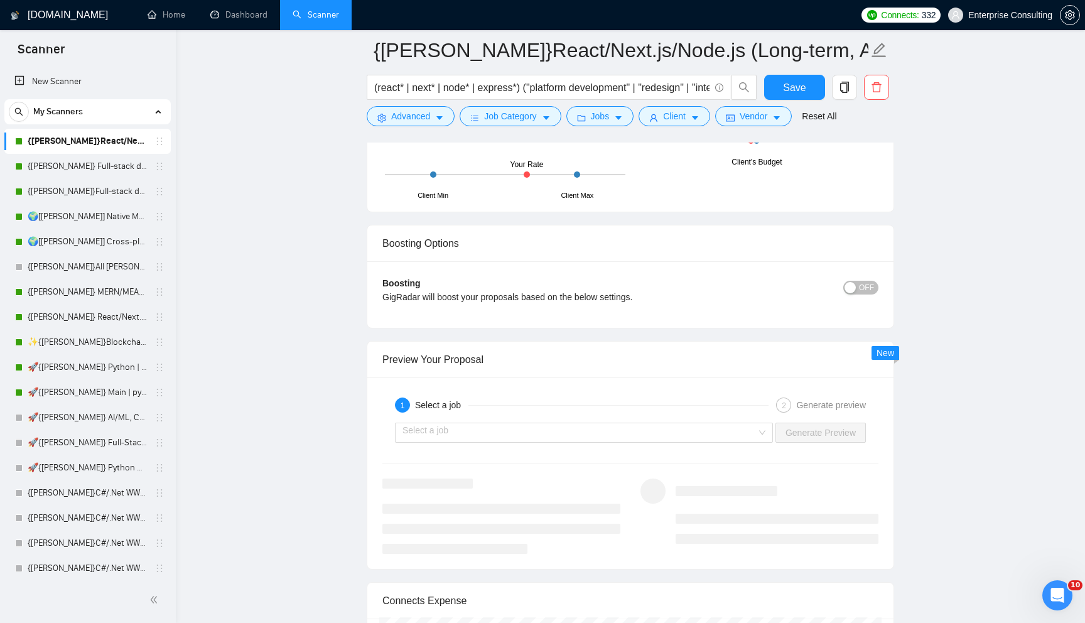
scroll to position [2158, 0]
click at [871, 286] on span "OFF" at bounding box center [866, 288] width 15 height 14
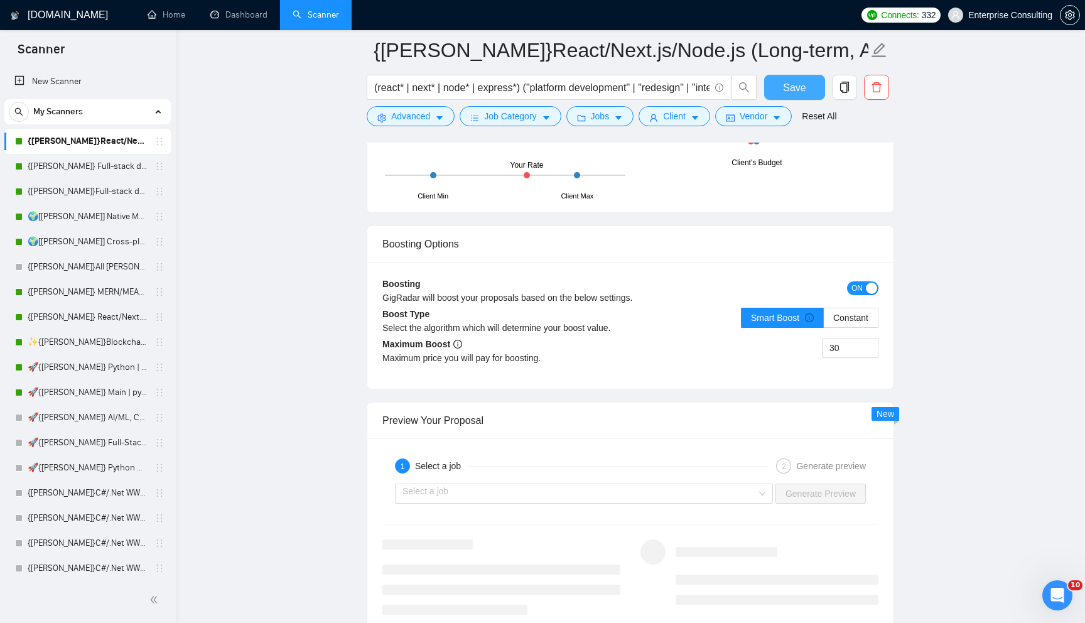
click at [805, 85] on button "Save" at bounding box center [794, 87] width 61 height 25
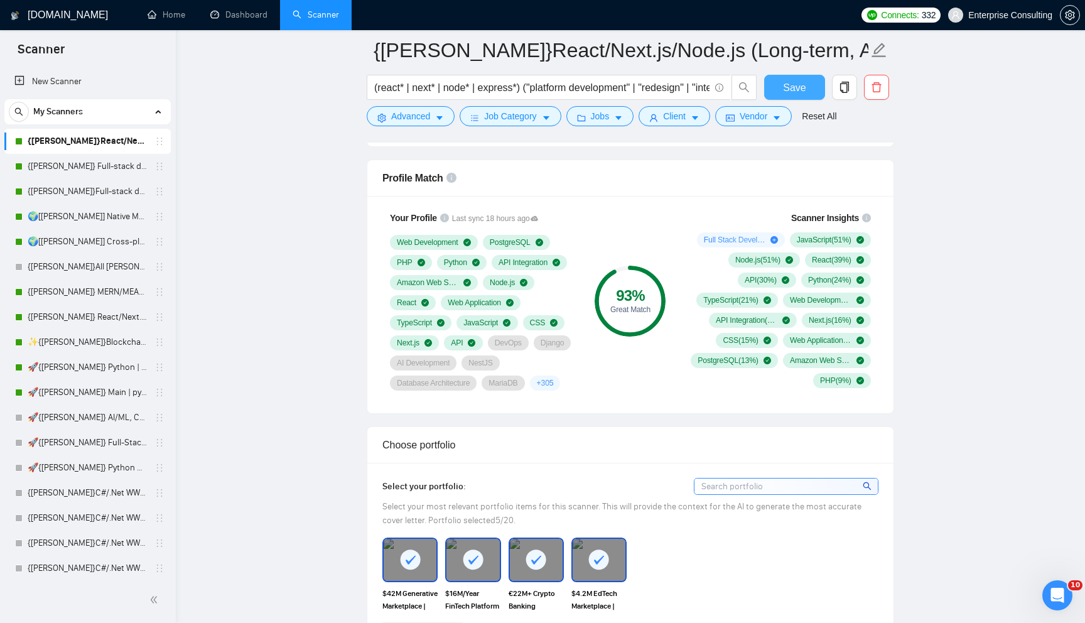
scroll to position [524, 0]
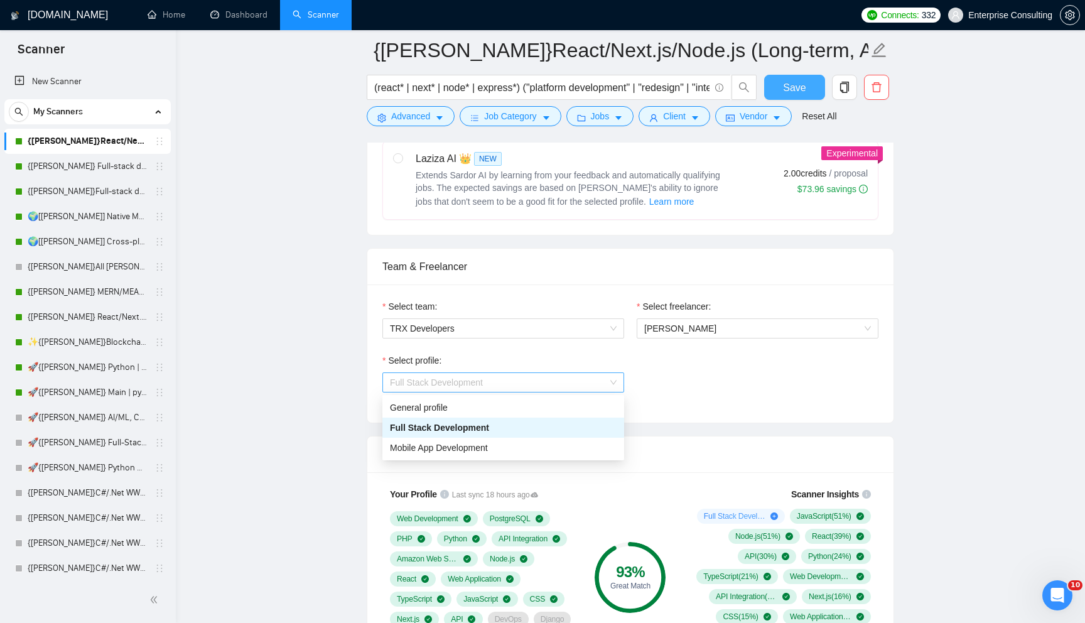
click at [528, 376] on span "Full Stack Development" at bounding box center [503, 382] width 227 height 19
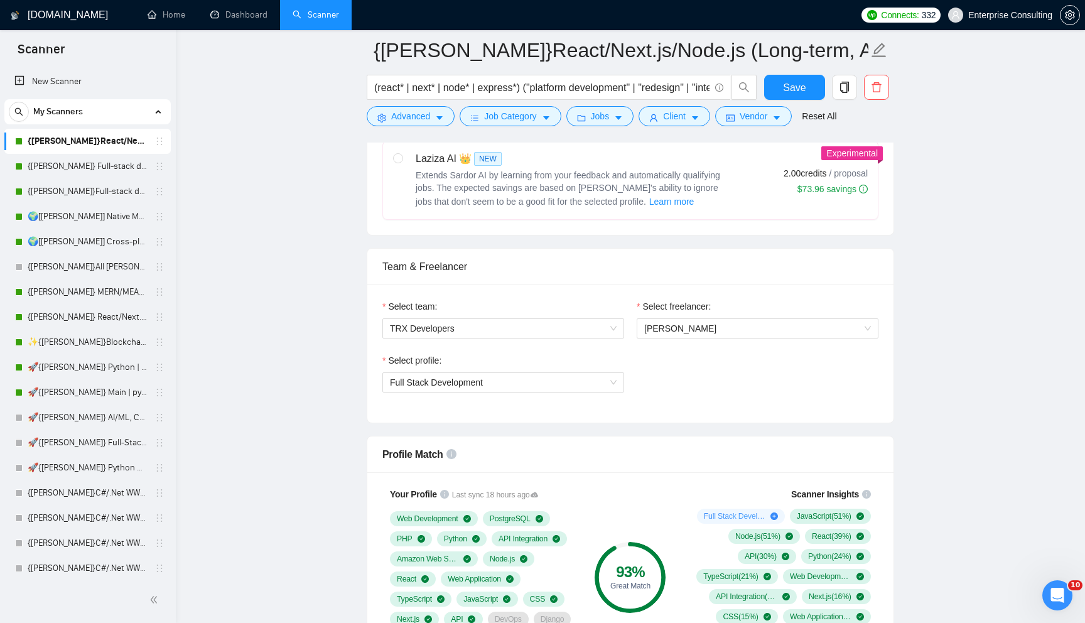
click at [568, 360] on div "Select profile:" at bounding box center [503, 362] width 242 height 19
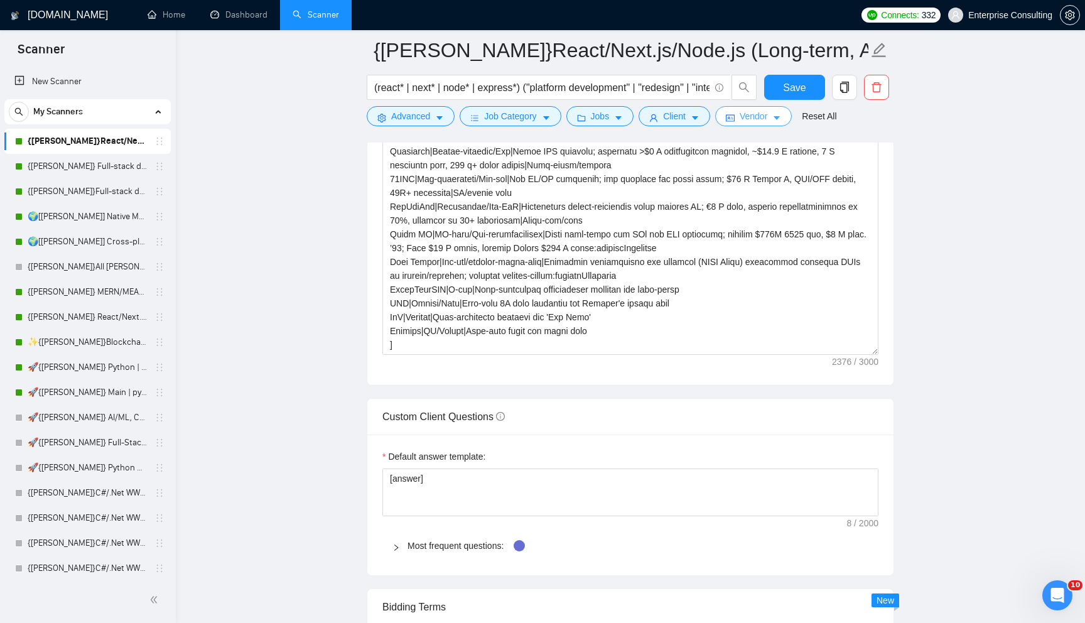
scroll to position [1469, 0]
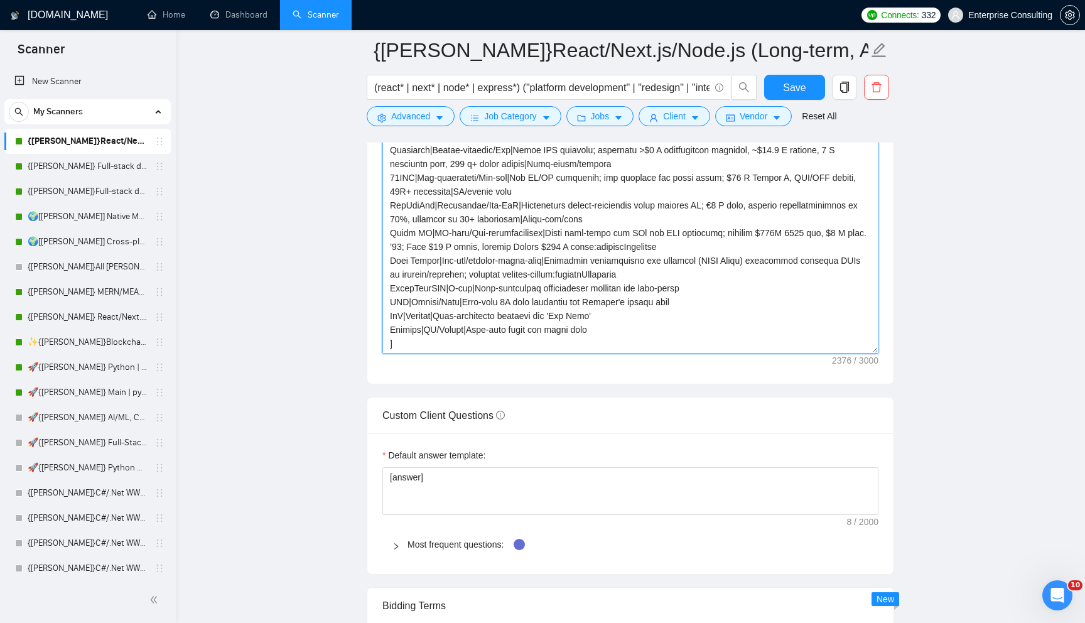
click at [723, 237] on textarea "Cover letter template:" at bounding box center [630, 212] width 496 height 282
paste textarea "[show only 2-3 examples regarding possible vacancies] [Few projects examples th…"
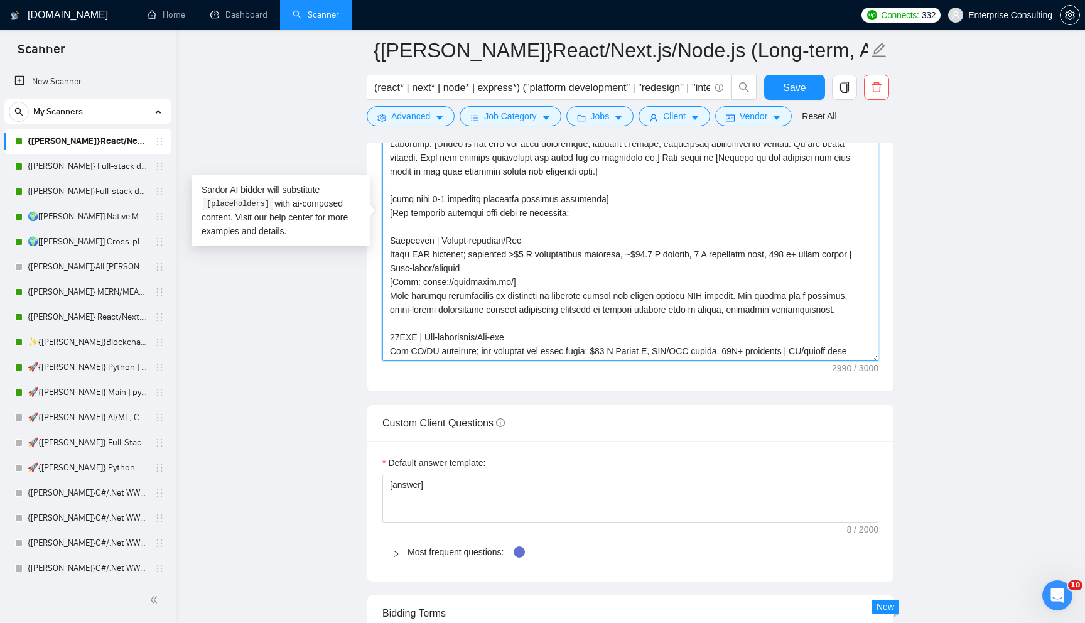
scroll to position [1470, 0]
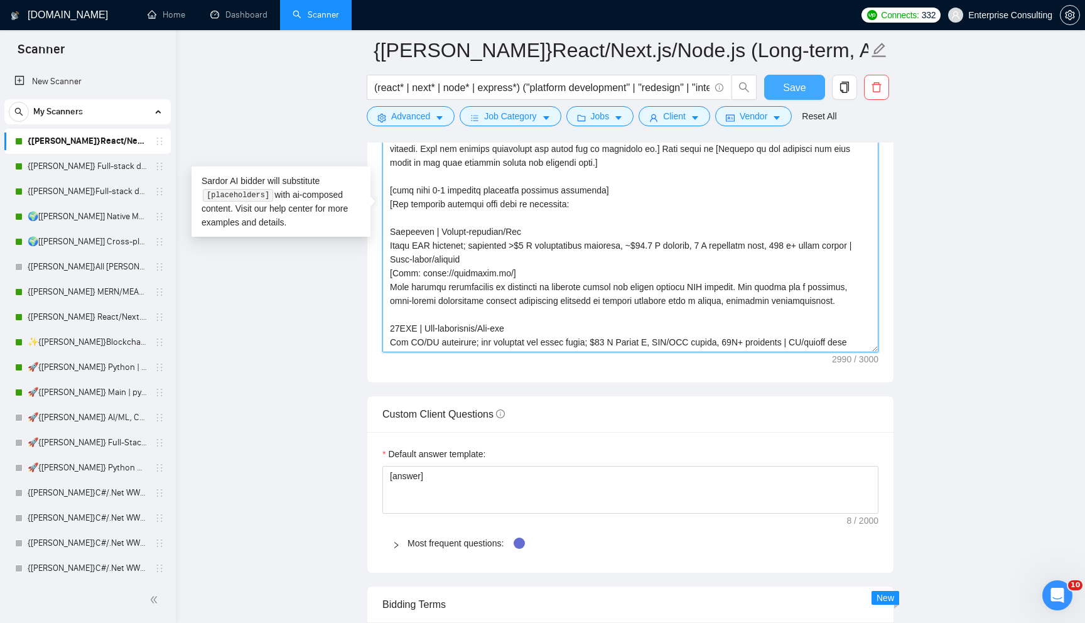
type textarea "[Analyze the job description and state the single biggest unmentioned technical…"
click at [785, 81] on span "Save" at bounding box center [794, 88] width 23 height 16
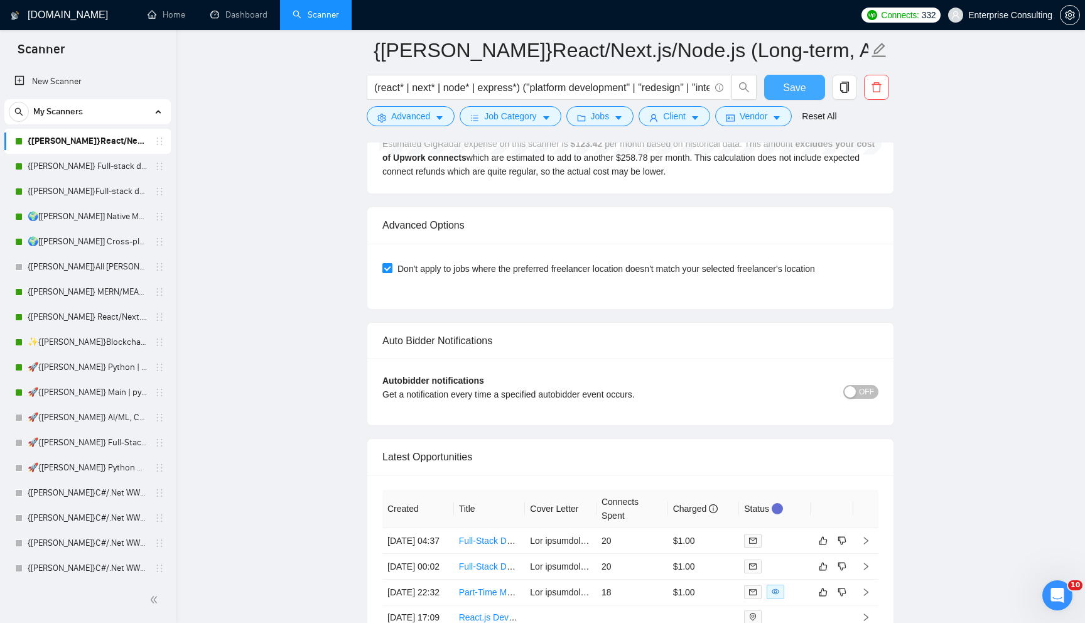
scroll to position [2838, 0]
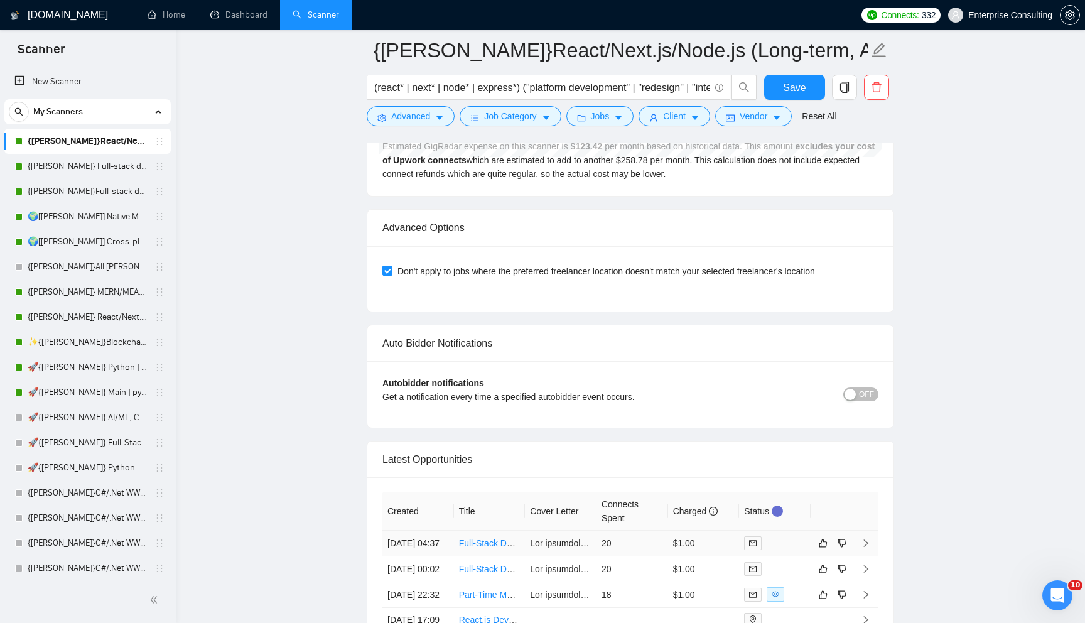
click at [639, 549] on td "20" at bounding box center [632, 543] width 72 height 26
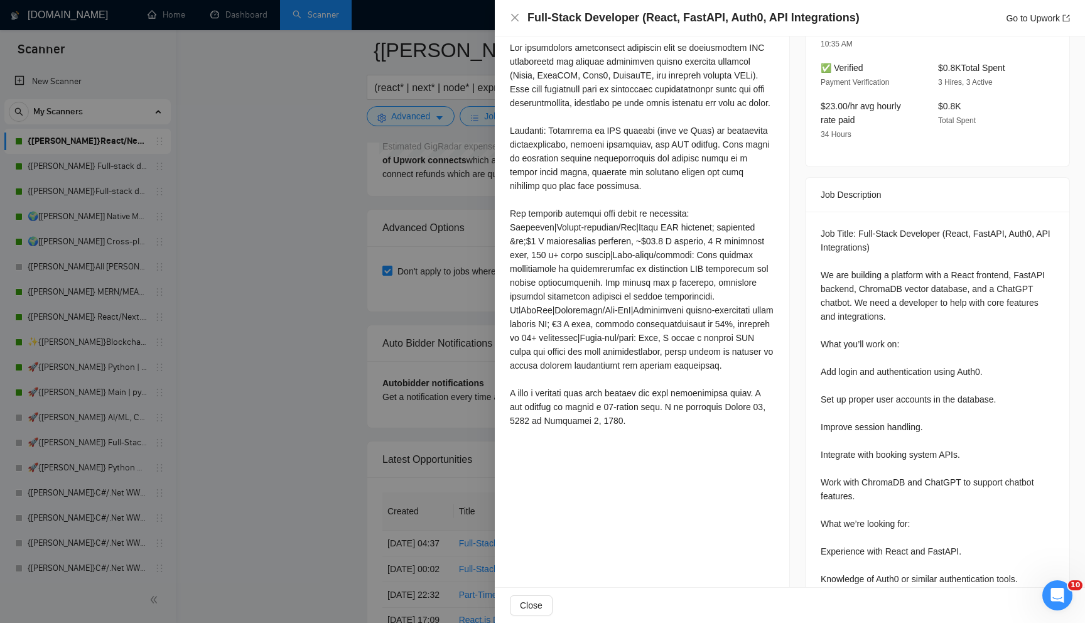
scroll to position [369, 0]
click at [419, 429] on div at bounding box center [542, 311] width 1085 height 623
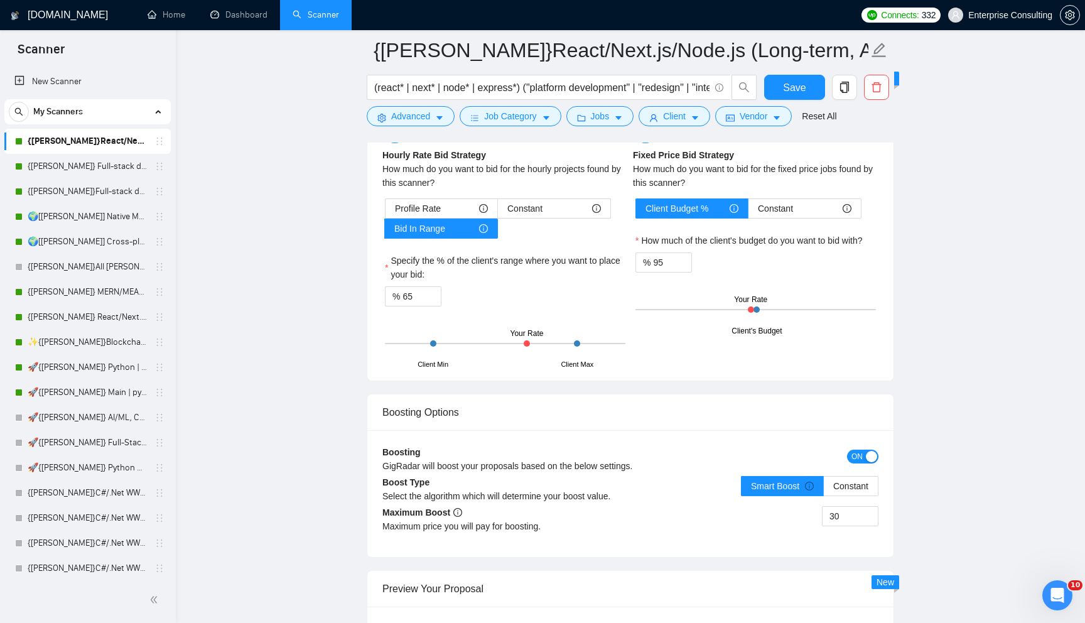
scroll to position [2003, 0]
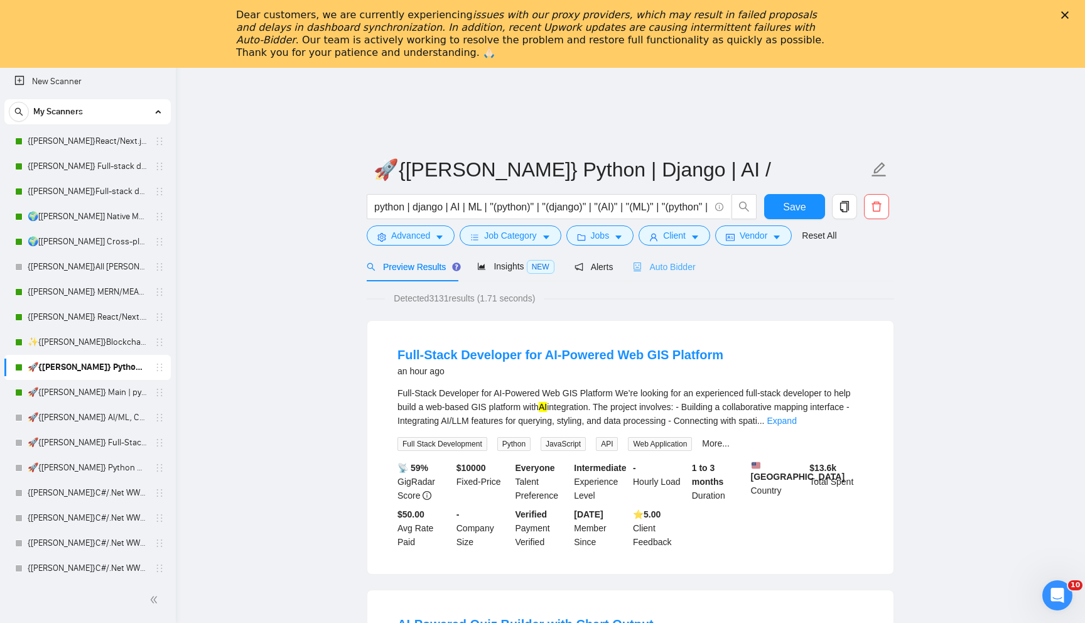
click at [649, 279] on div "Auto Bidder" at bounding box center [664, 267] width 62 height 30
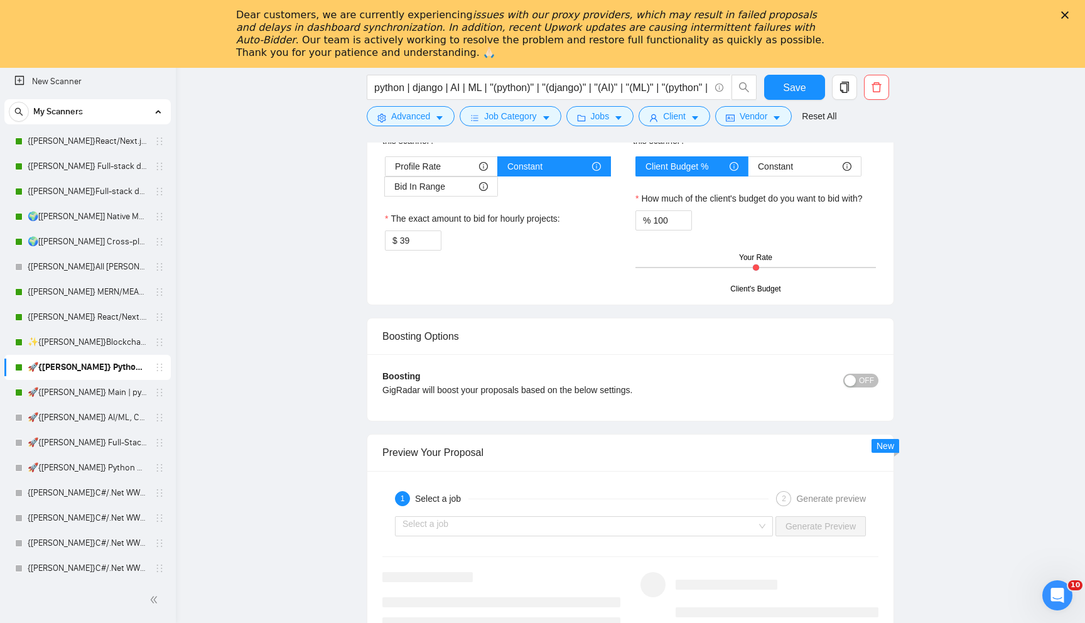
scroll to position [2228, 0]
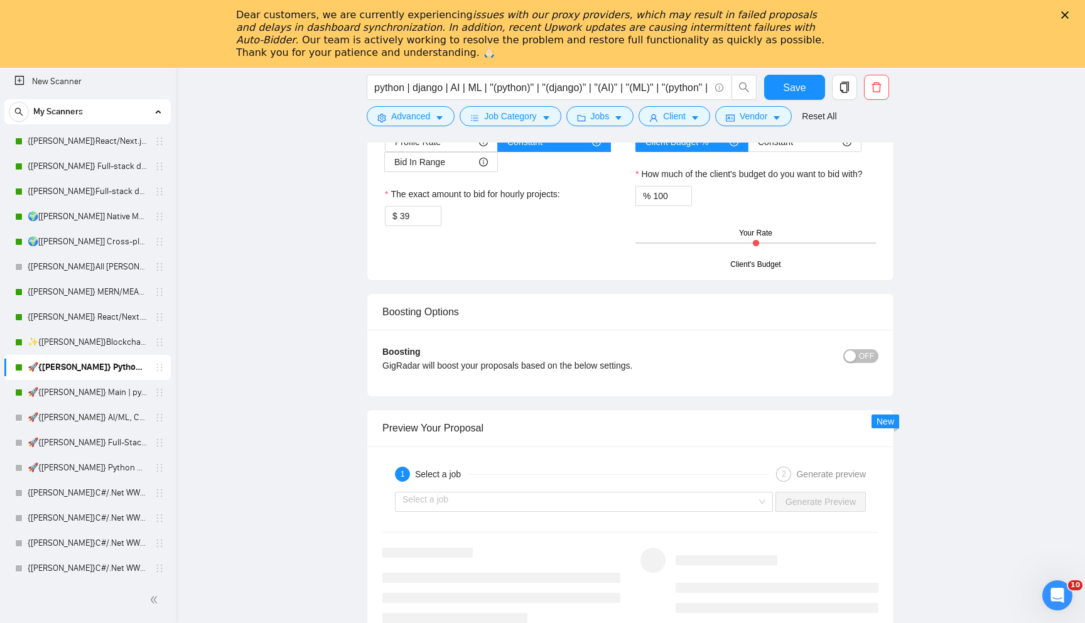
click at [860, 356] on span "OFF" at bounding box center [866, 356] width 15 height 14
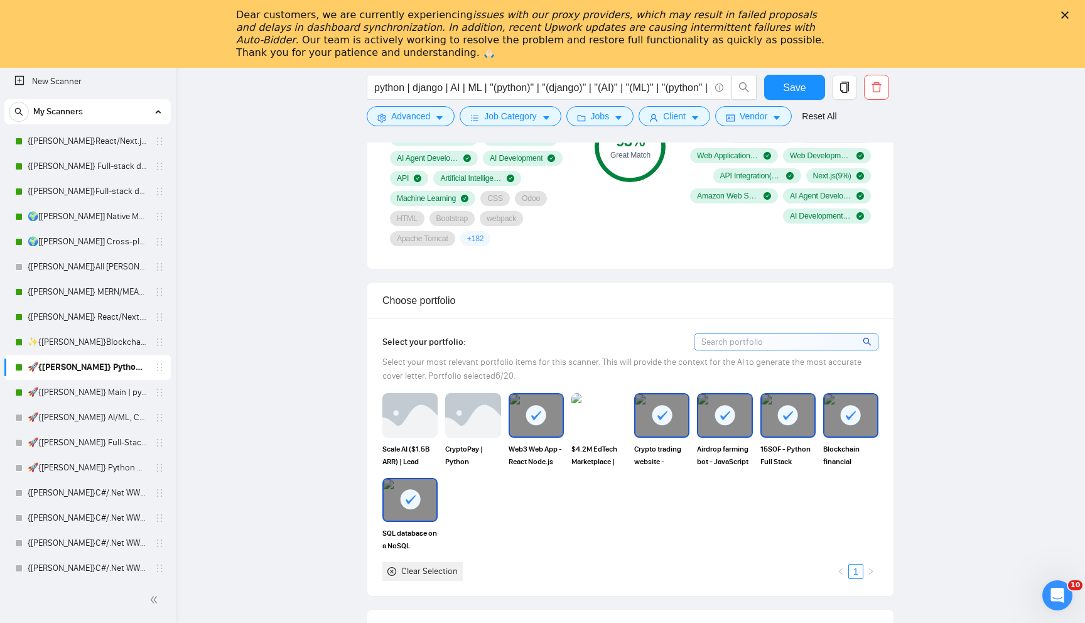
scroll to position [1038, 0]
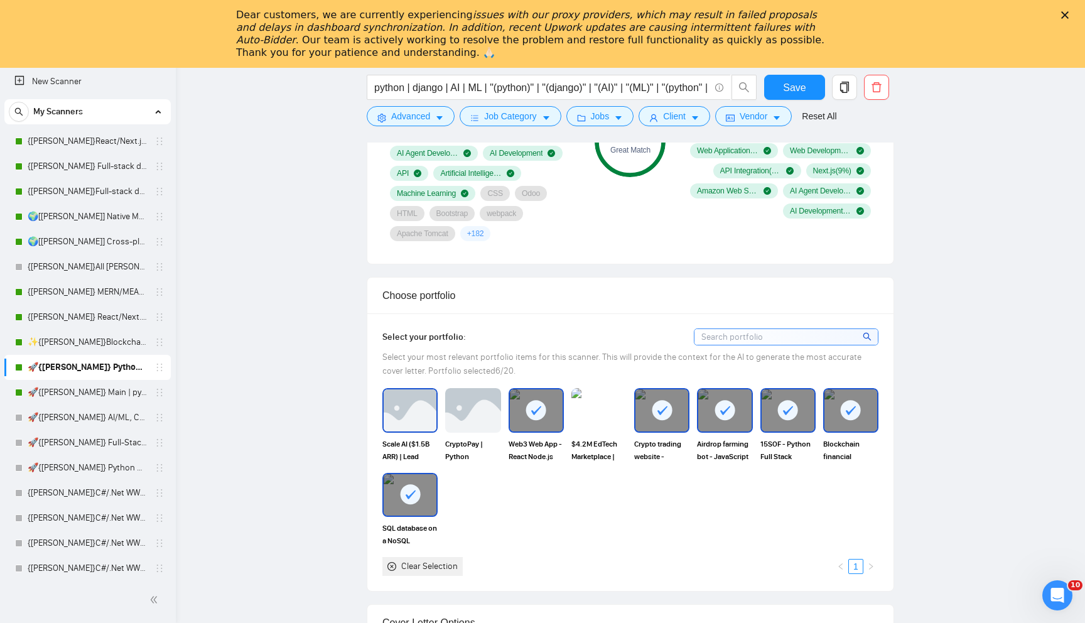
click at [412, 410] on img at bounding box center [410, 409] width 53 height 41
click at [461, 411] on img at bounding box center [472, 410] width 55 height 44
click at [597, 411] on img at bounding box center [599, 409] width 53 height 41
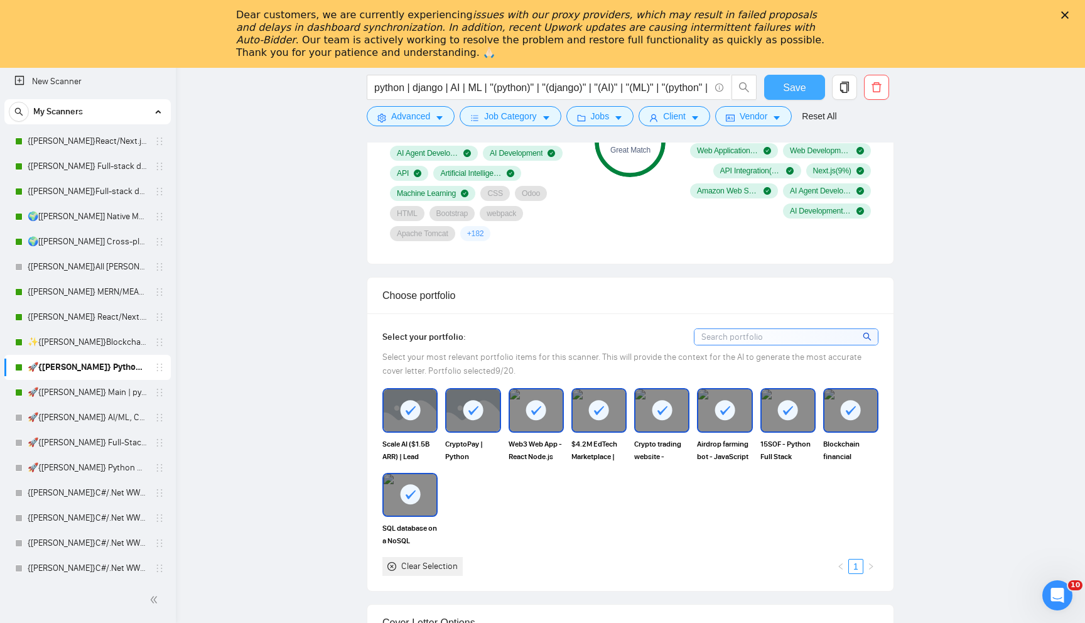
click at [778, 83] on button "Save" at bounding box center [794, 87] width 61 height 25
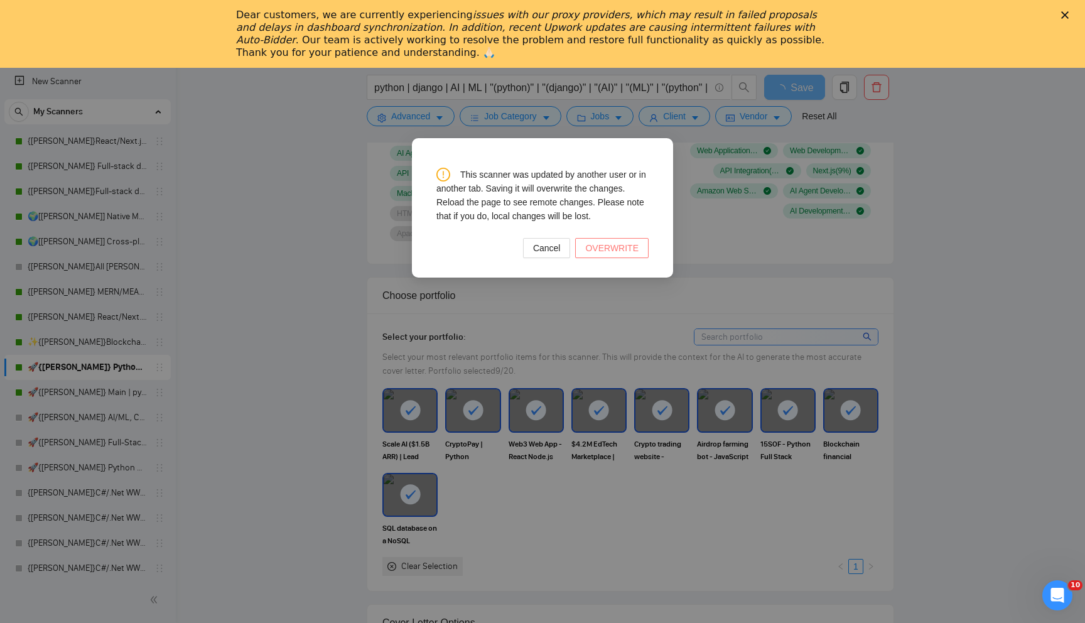
click at [601, 248] on span "OVERWRITE" at bounding box center [611, 248] width 53 height 14
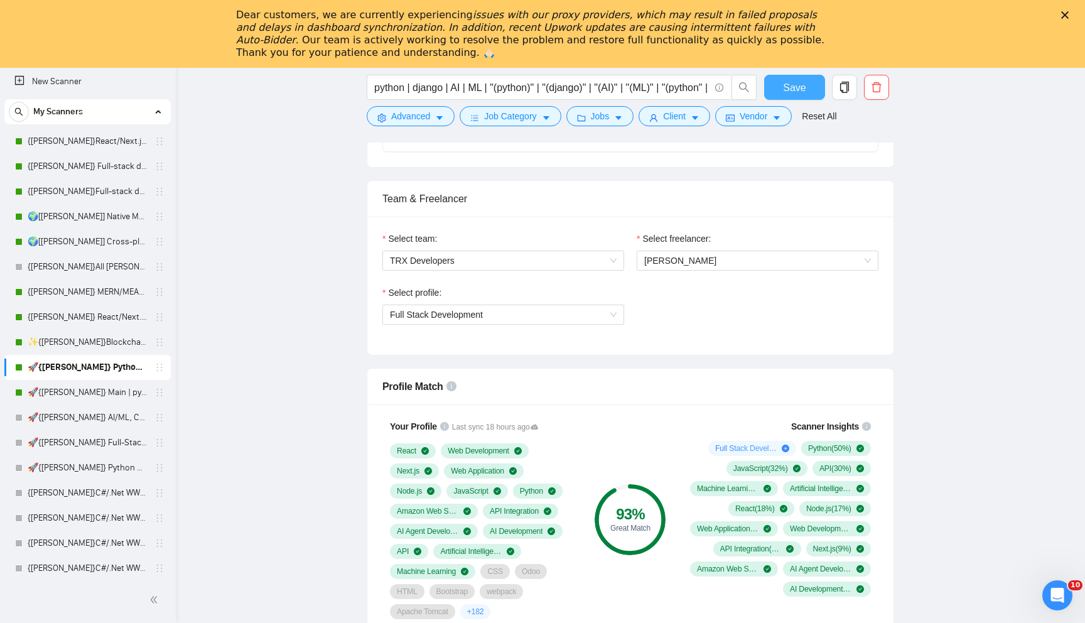
scroll to position [0, 0]
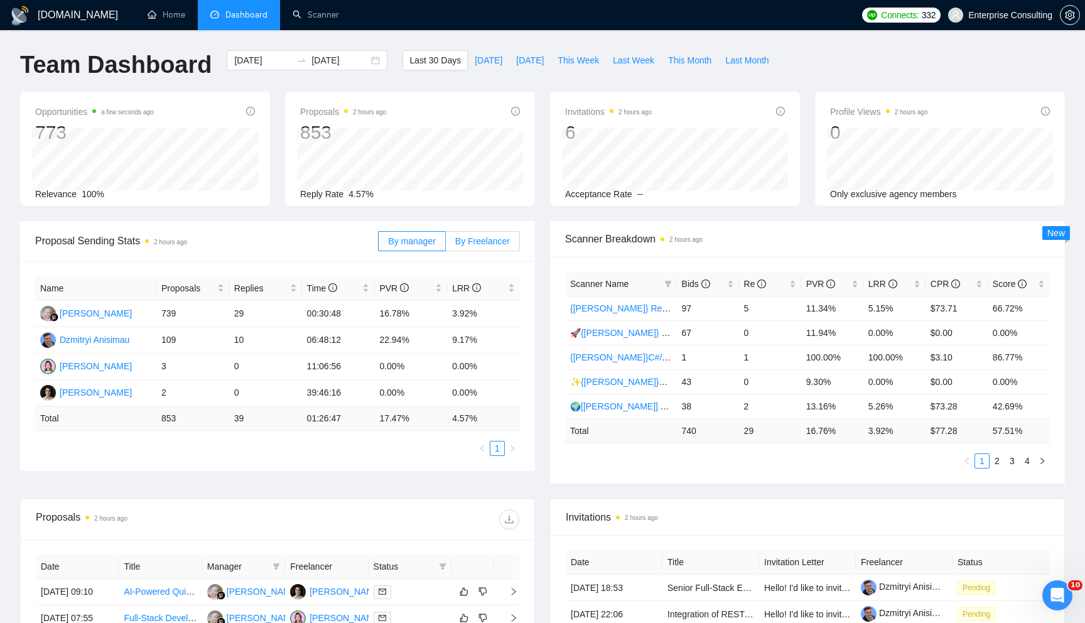
click at [466, 234] on label "By Freelancer" at bounding box center [483, 241] width 74 height 20
click at [446, 244] on input "By Freelancer" at bounding box center [446, 244] width 0 height 0
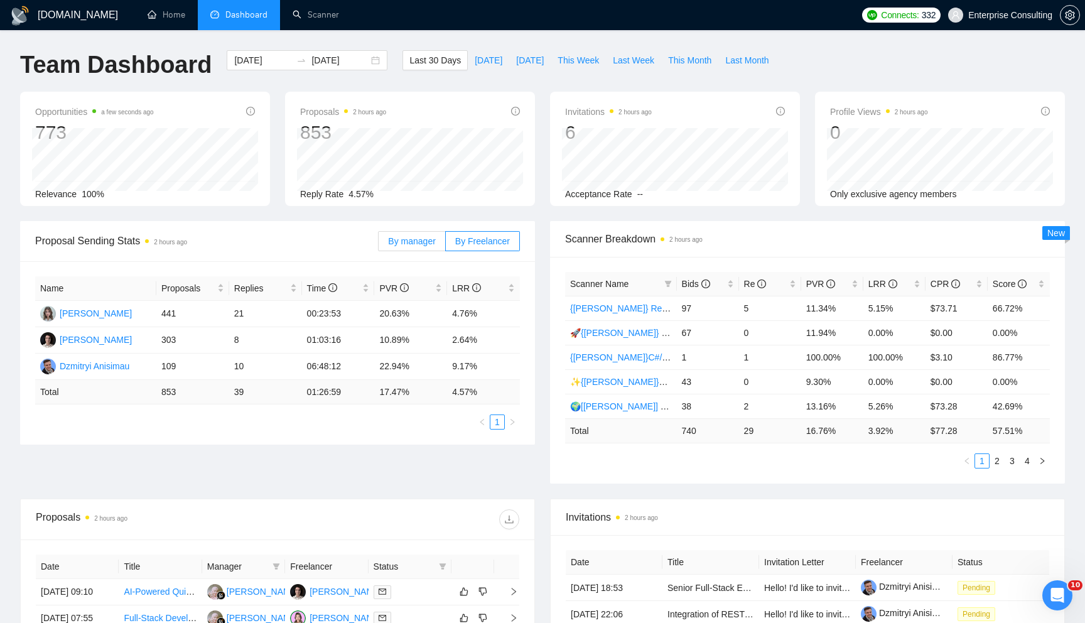
click at [434, 238] on span "By manager" at bounding box center [411, 241] width 47 height 10
click at [379, 244] on input "By manager" at bounding box center [379, 244] width 0 height 0
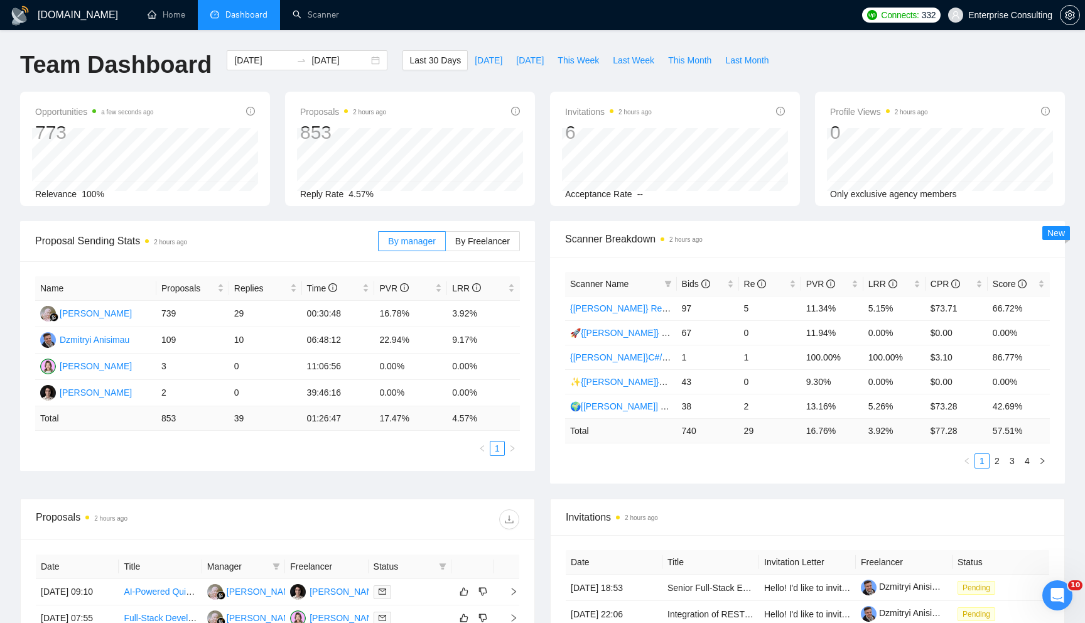
click at [473, 229] on div "By manager By Freelancer" at bounding box center [449, 241] width 142 height 40
click at [474, 244] on span "By Freelancer" at bounding box center [482, 241] width 55 height 10
click at [446, 244] on input "By Freelancer" at bounding box center [446, 244] width 0 height 0
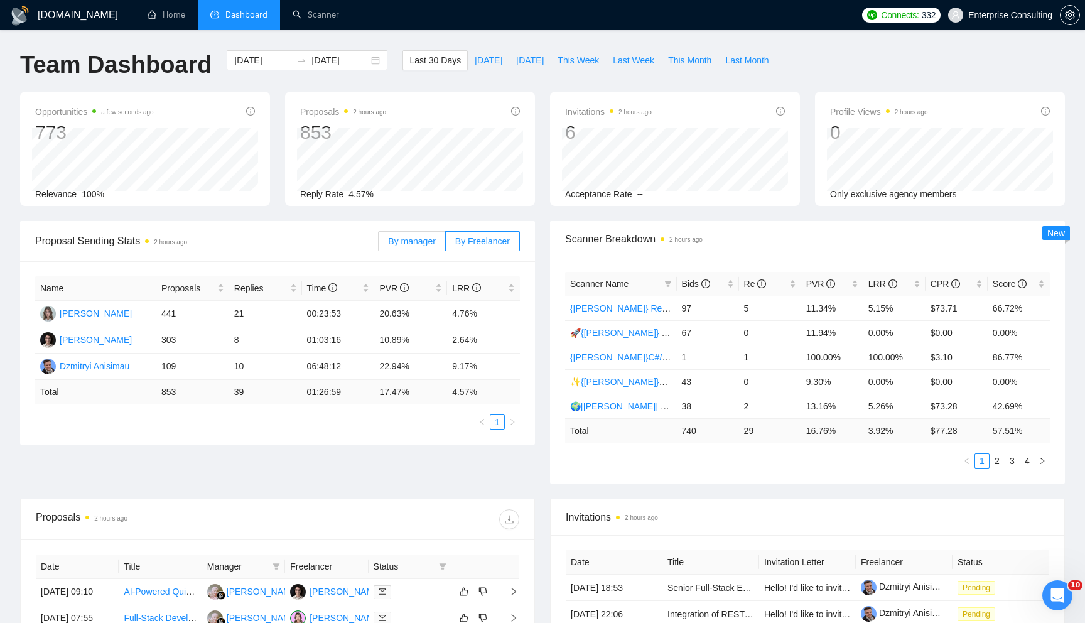
click at [428, 243] on span "By manager" at bounding box center [411, 241] width 47 height 10
click at [379, 244] on input "By manager" at bounding box center [379, 244] width 0 height 0
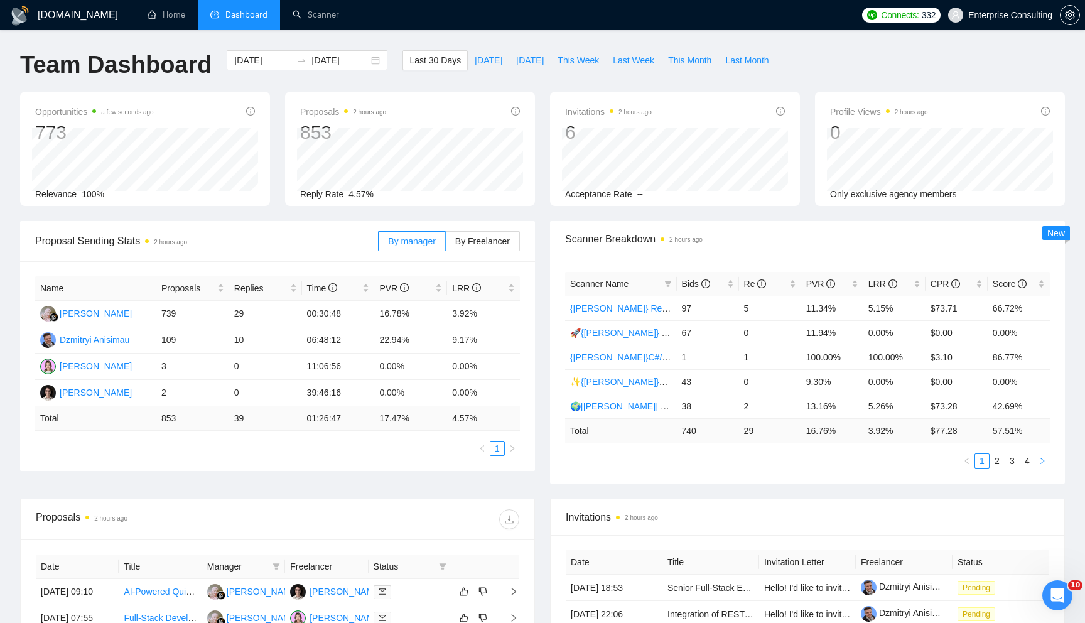
click at [1041, 462] on icon "right" at bounding box center [1042, 461] width 4 height 6
click at [718, 286] on span "Bids" at bounding box center [703, 284] width 43 height 14
click at [611, 333] on link "{[PERSON_NAME]}C#/.Net WW - best match (<1 month)" at bounding box center [681, 333] width 223 height 10
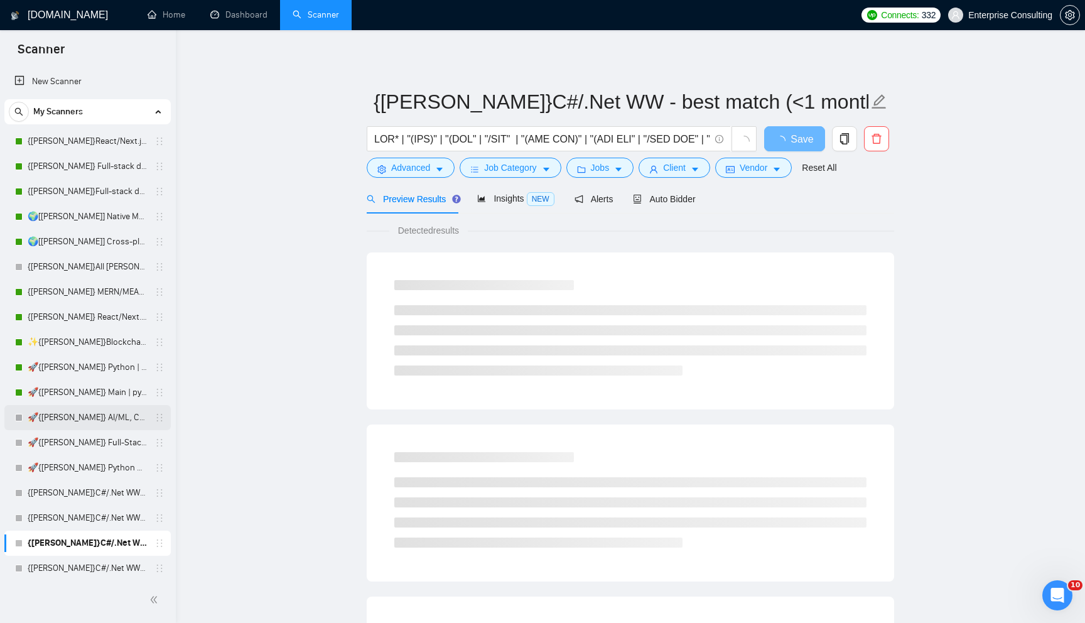
click at [94, 412] on link "🚀{[PERSON_NAME]} AI/ML, Custom Models, and LLM Development" at bounding box center [87, 417] width 119 height 25
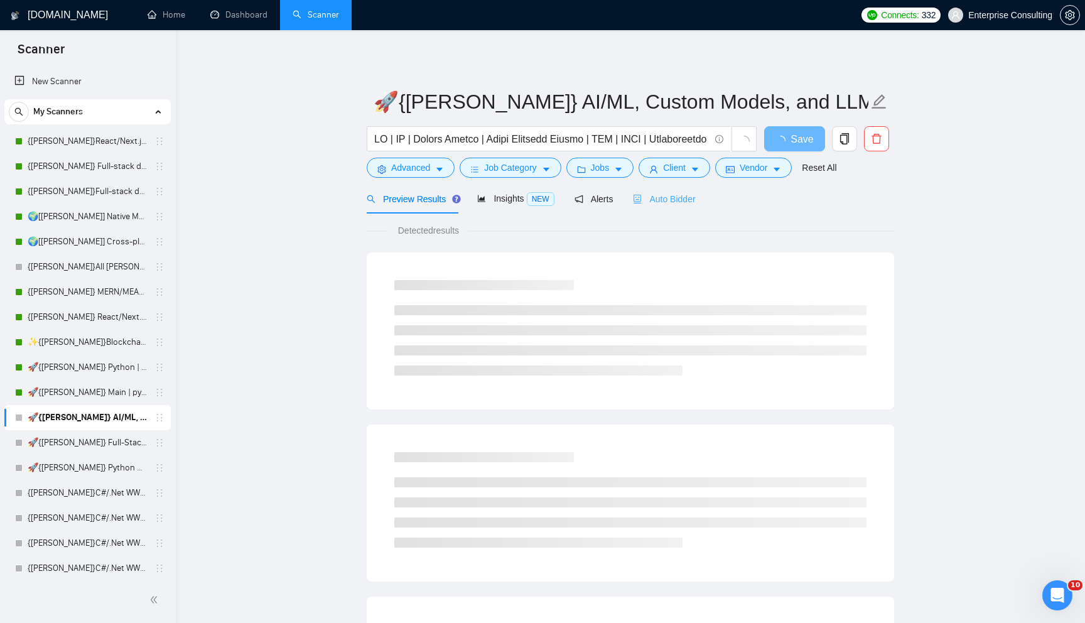
click at [666, 207] on div "Auto Bidder" at bounding box center [664, 199] width 62 height 30
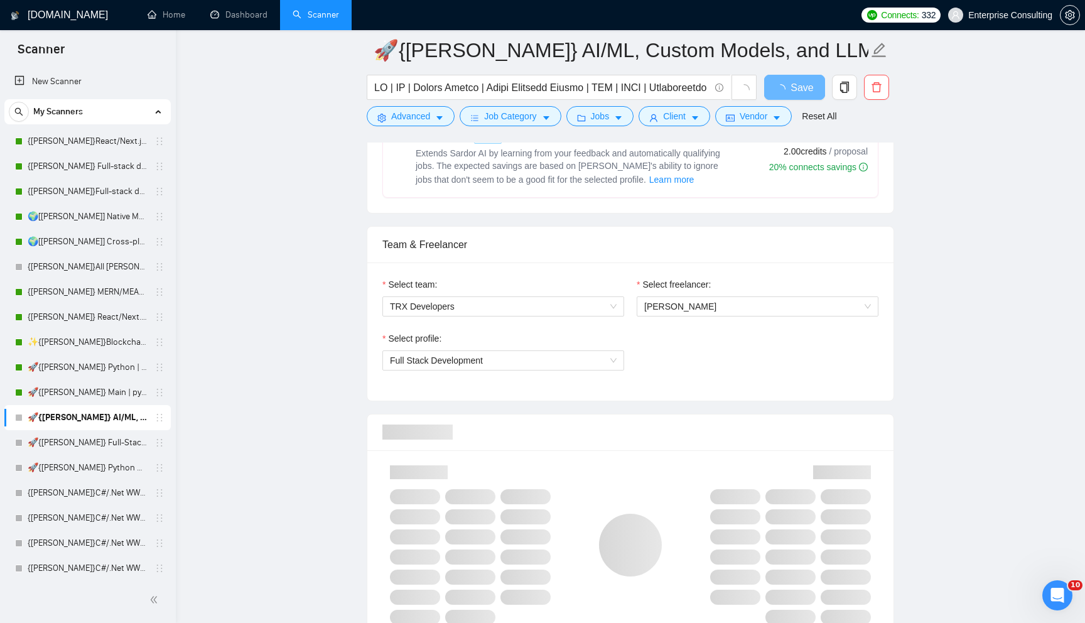
scroll to position [568, 0]
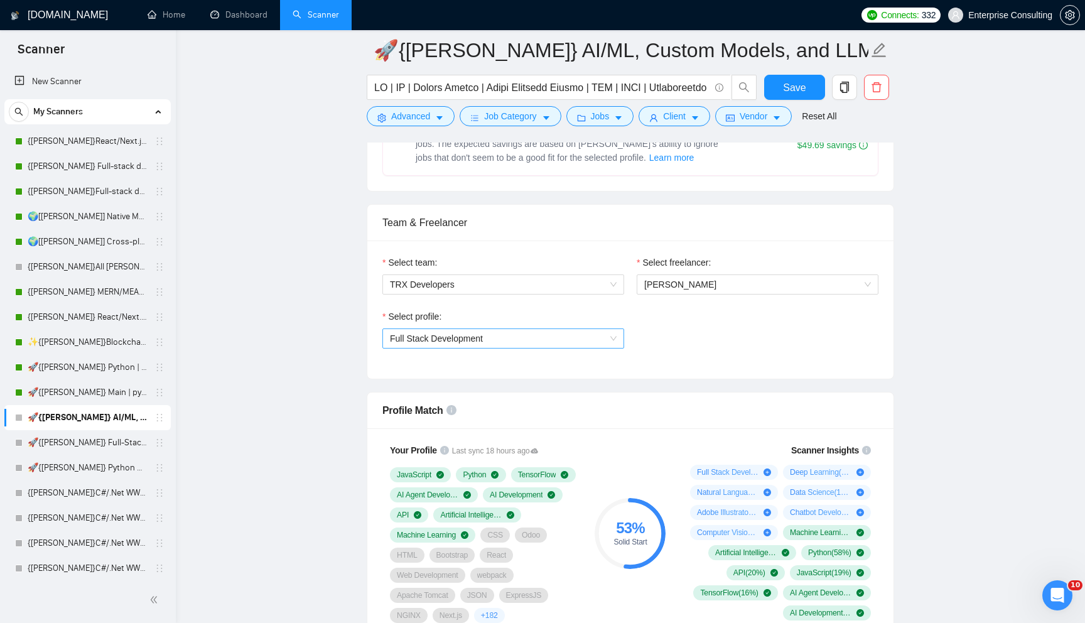
click at [569, 336] on span "Full Stack Development" at bounding box center [503, 338] width 227 height 19
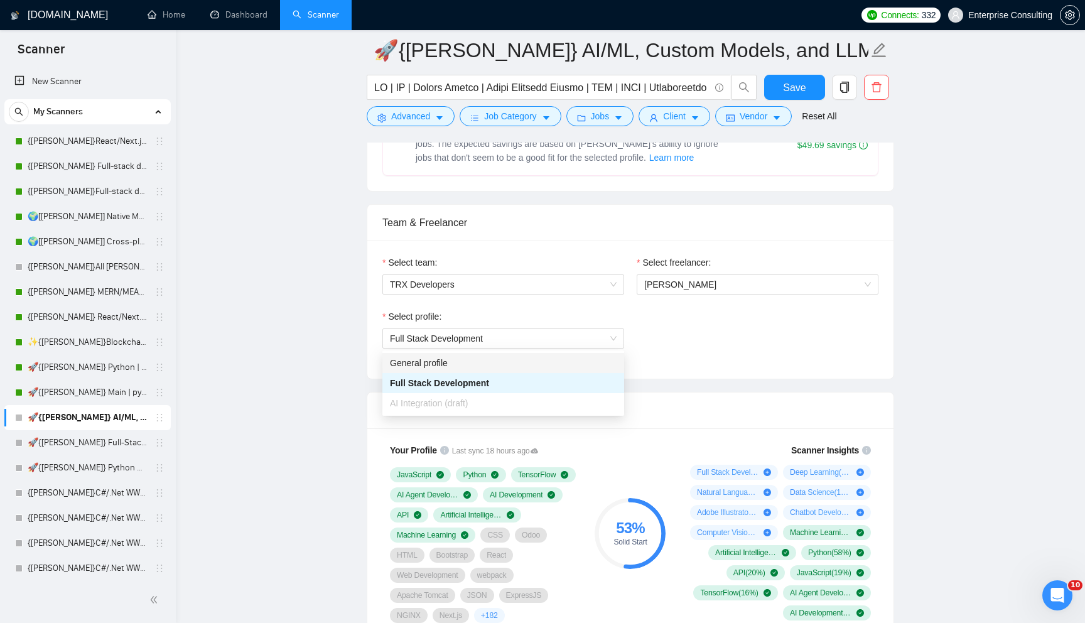
click at [654, 357] on div "Select profile: Full Stack Development" at bounding box center [630, 336] width 508 height 54
click at [609, 335] on span "Full Stack Development" at bounding box center [503, 338] width 227 height 19
click at [551, 399] on div "AI Integration (draft)" at bounding box center [503, 403] width 227 height 14
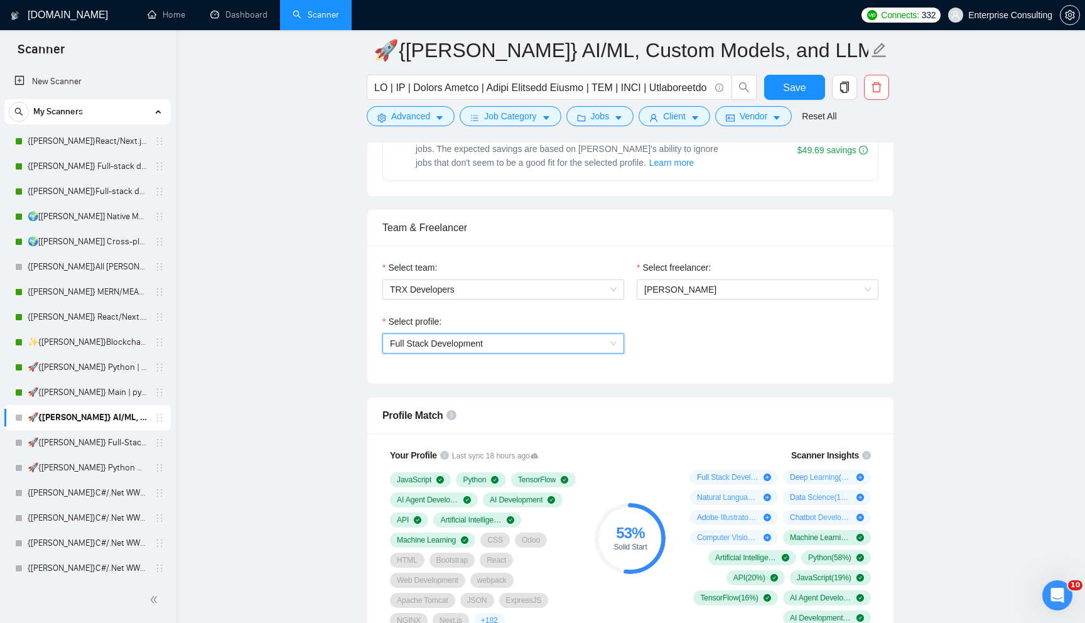
scroll to position [554, 0]
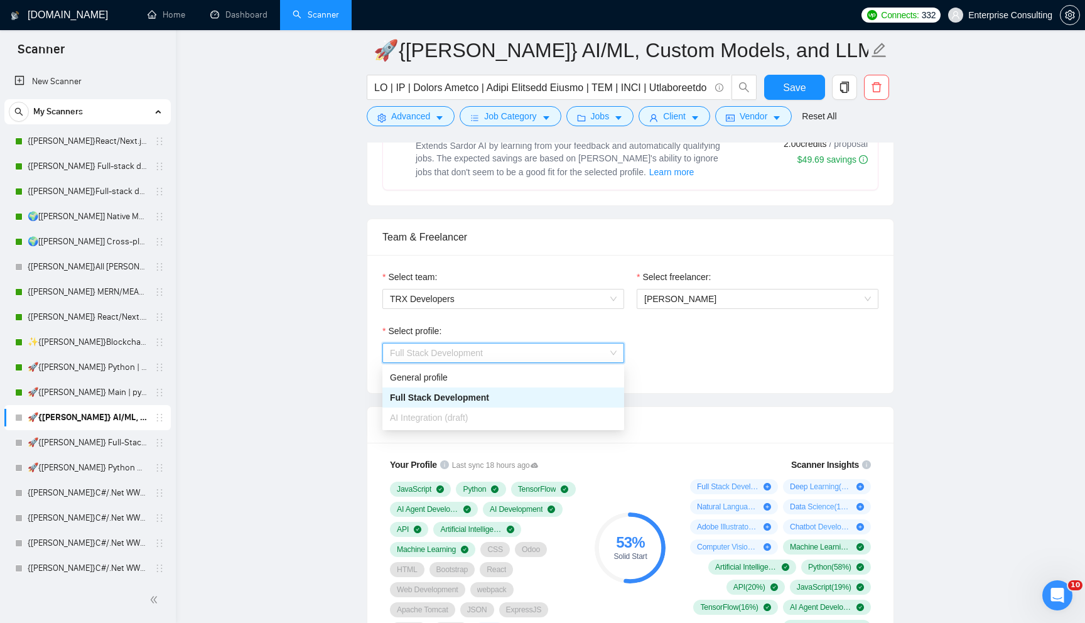
click at [458, 356] on span "Full Stack Development" at bounding box center [436, 353] width 93 height 10
click at [86, 450] on link "🚀{[PERSON_NAME]} Full-Stack Python (Backend + Frontend)" at bounding box center [87, 442] width 119 height 25
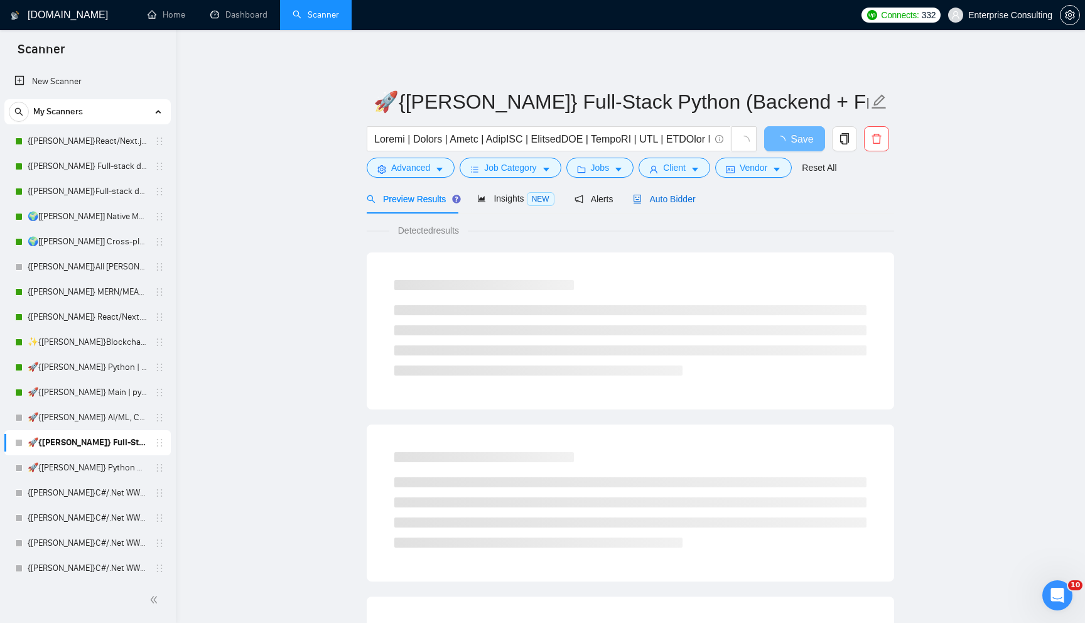
click at [670, 202] on span "Auto Bidder" at bounding box center [664, 199] width 62 height 10
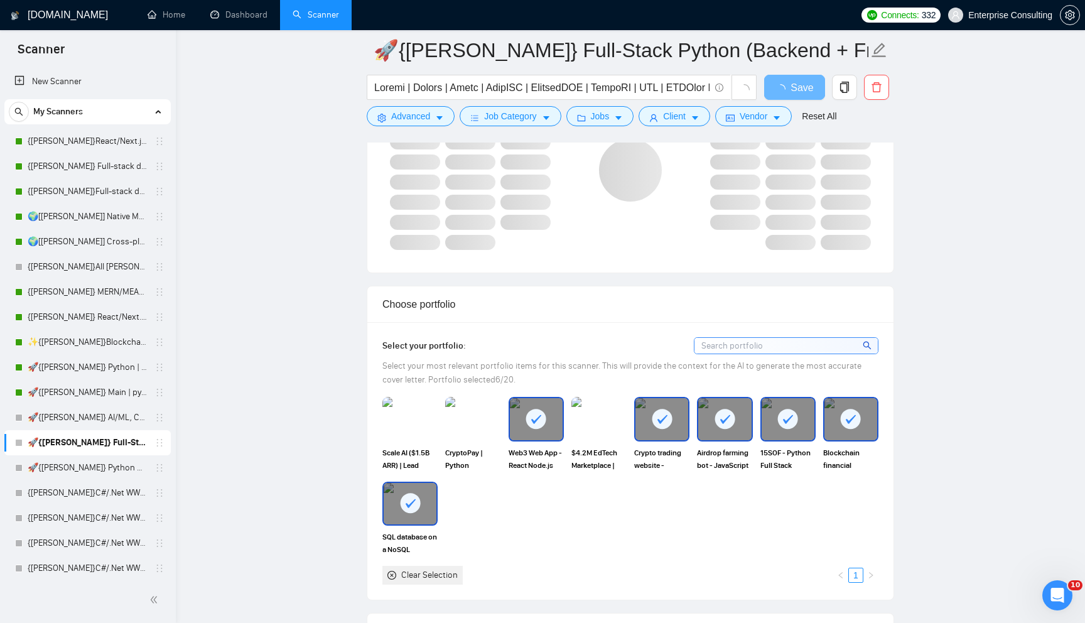
scroll to position [927, 0]
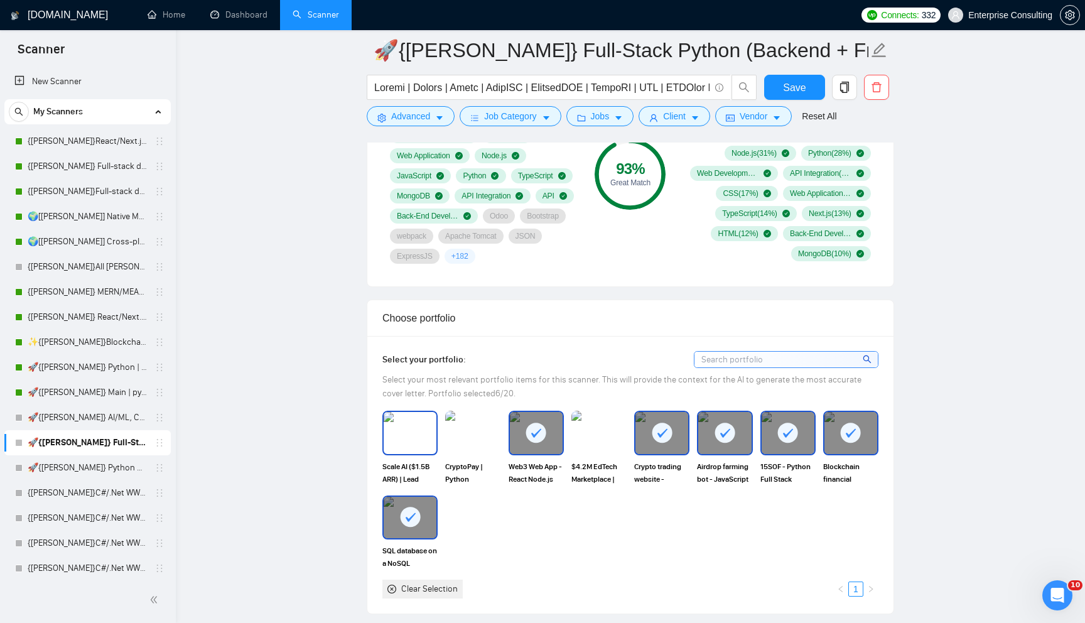
click at [406, 440] on img at bounding box center [410, 432] width 53 height 41
click at [462, 447] on img at bounding box center [472, 432] width 53 height 41
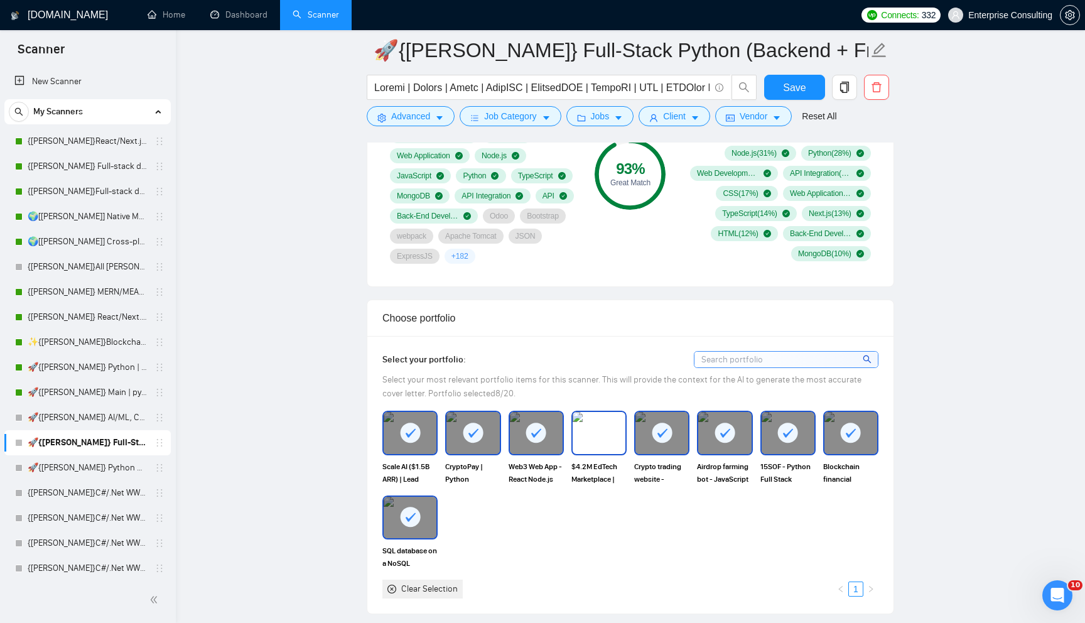
click at [593, 449] on img at bounding box center [599, 432] width 53 height 41
click at [790, 91] on span "Save" at bounding box center [794, 88] width 23 height 16
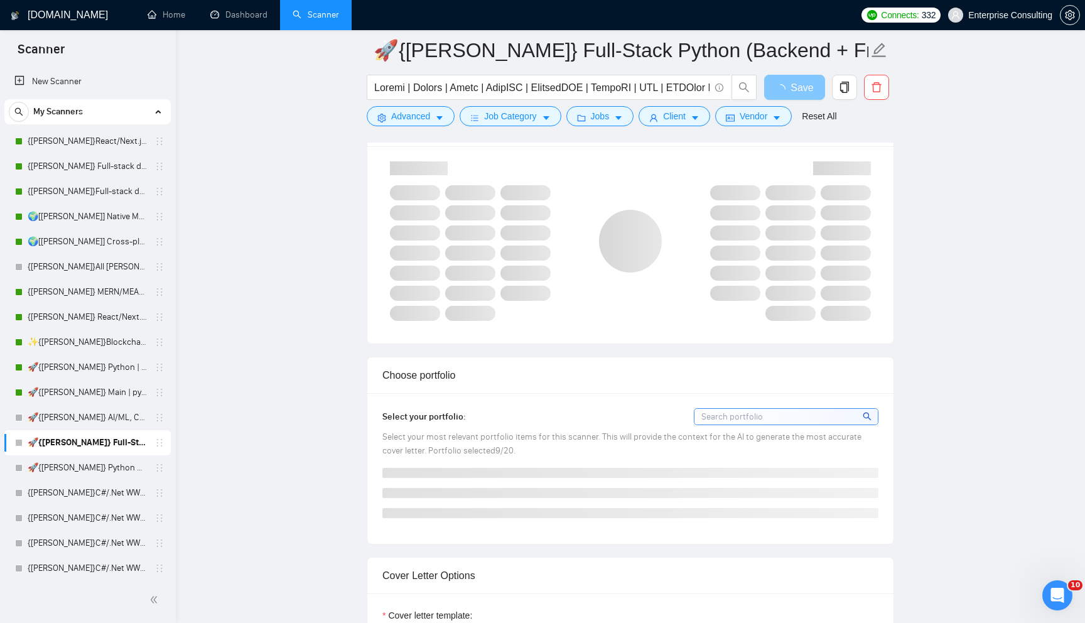
scroll to position [788, 0]
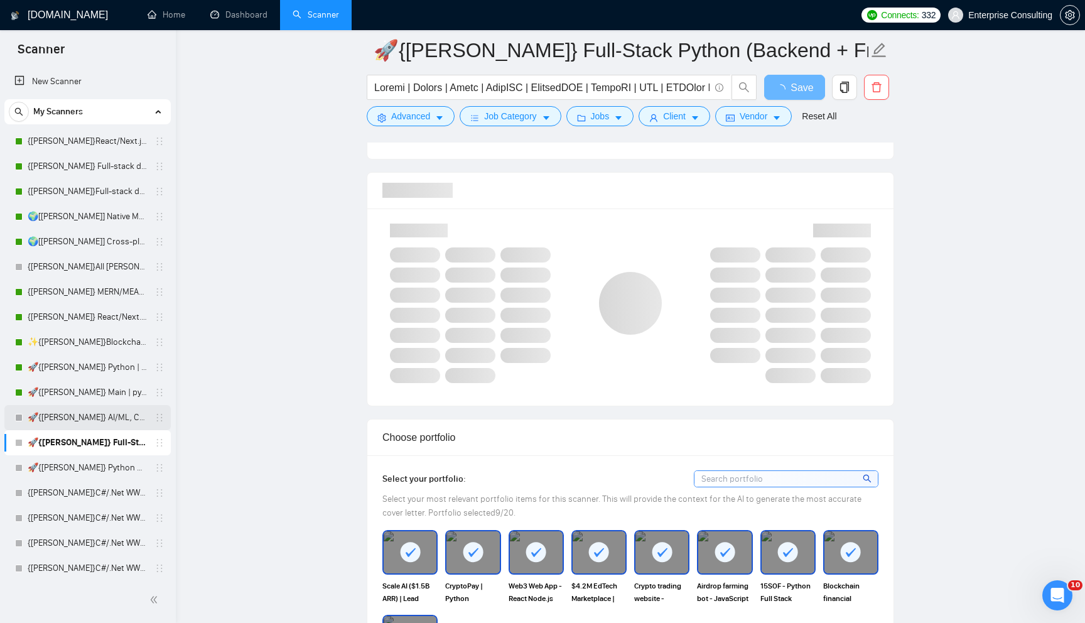
click at [55, 417] on link "🚀{[PERSON_NAME]} AI/ML, Custom Models, and LLM Development" at bounding box center [87, 417] width 119 height 25
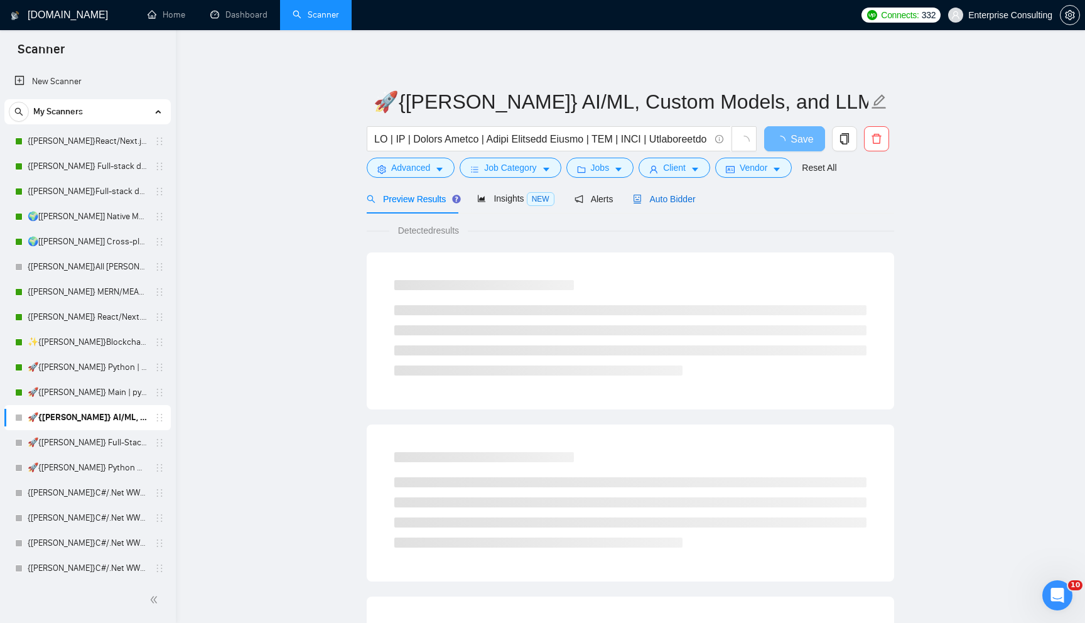
click at [669, 198] on span "Auto Bidder" at bounding box center [664, 199] width 62 height 10
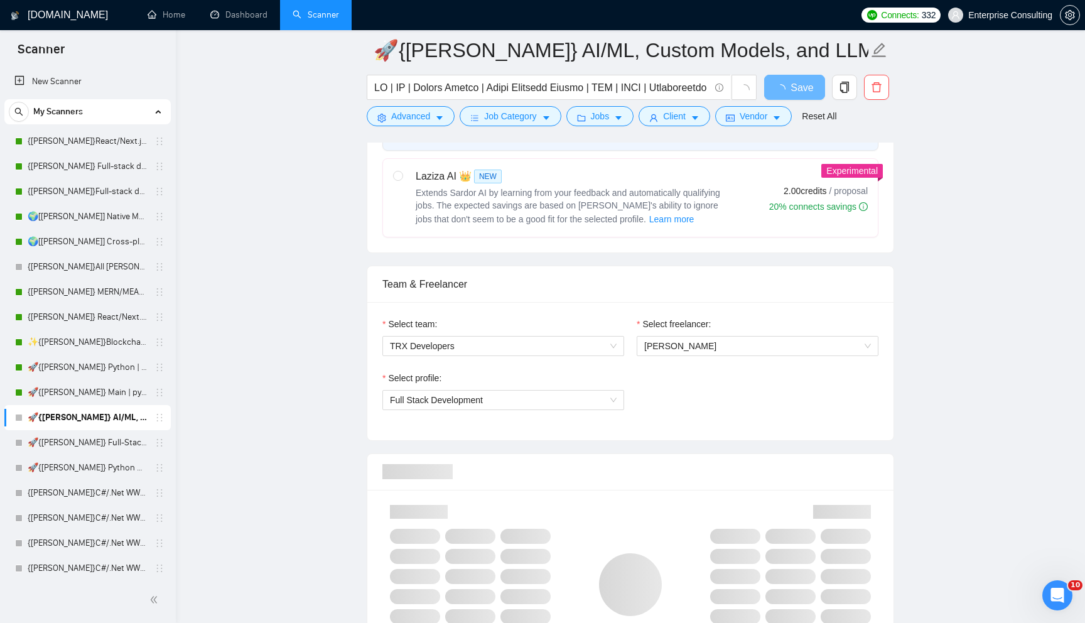
scroll to position [835, 0]
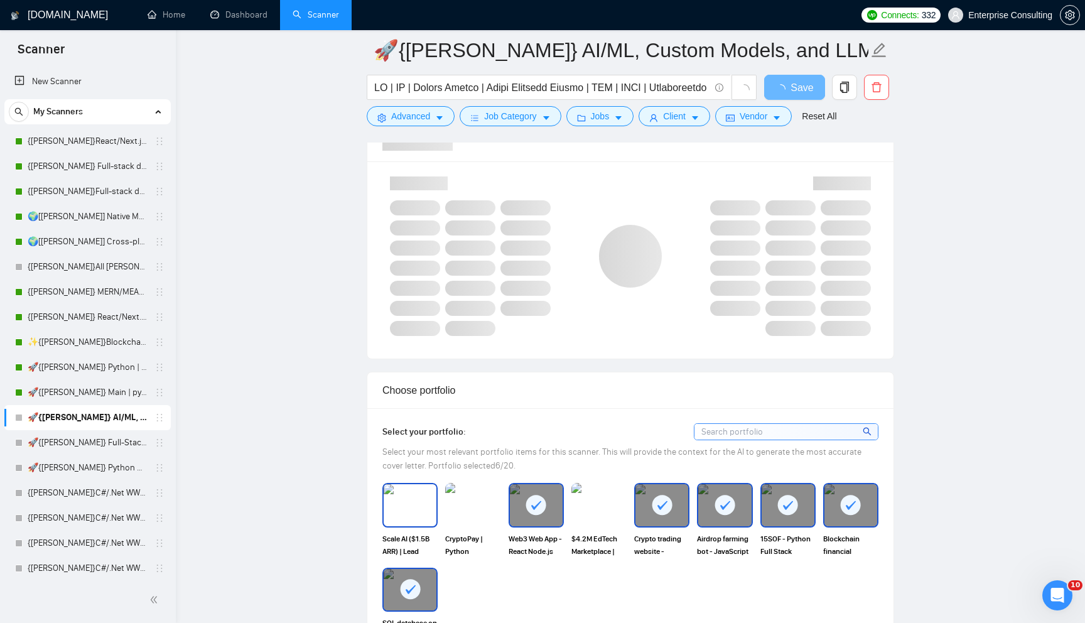
click at [419, 508] on img at bounding box center [410, 504] width 53 height 41
click at [488, 510] on img at bounding box center [472, 504] width 53 height 41
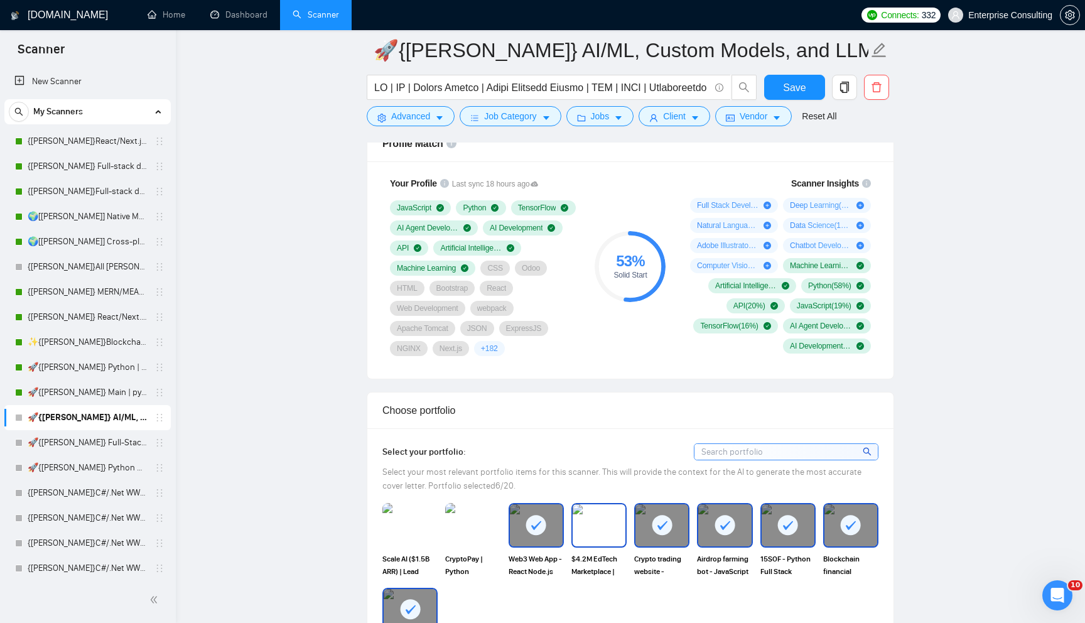
click at [616, 515] on img at bounding box center [599, 524] width 53 height 41
click at [471, 524] on img at bounding box center [472, 524] width 53 height 41
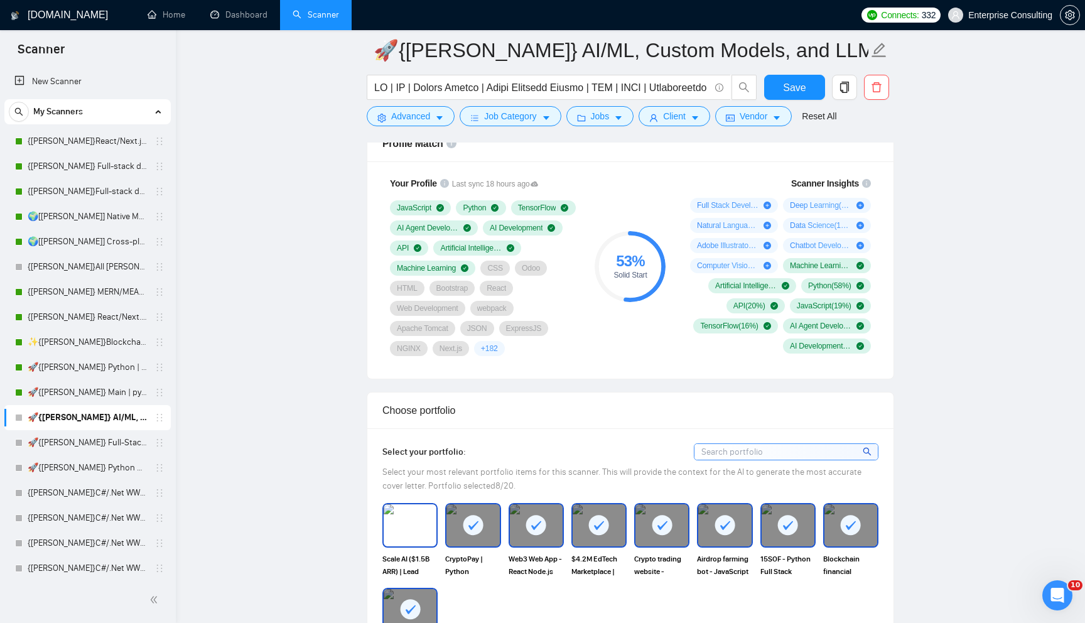
click at [397, 520] on img at bounding box center [410, 524] width 53 height 41
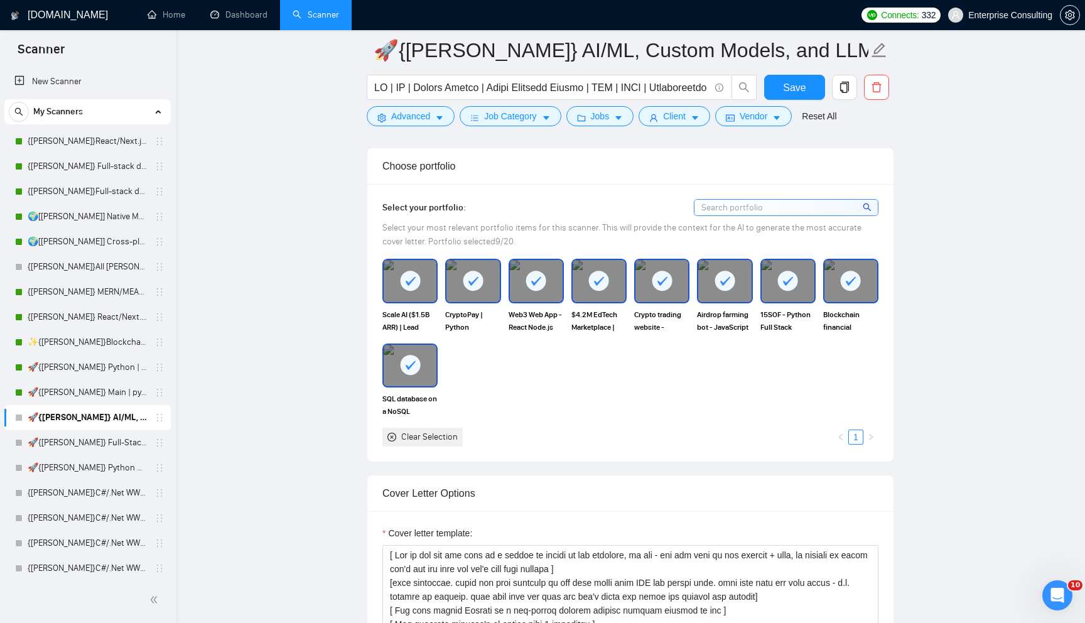
scroll to position [1138, 0]
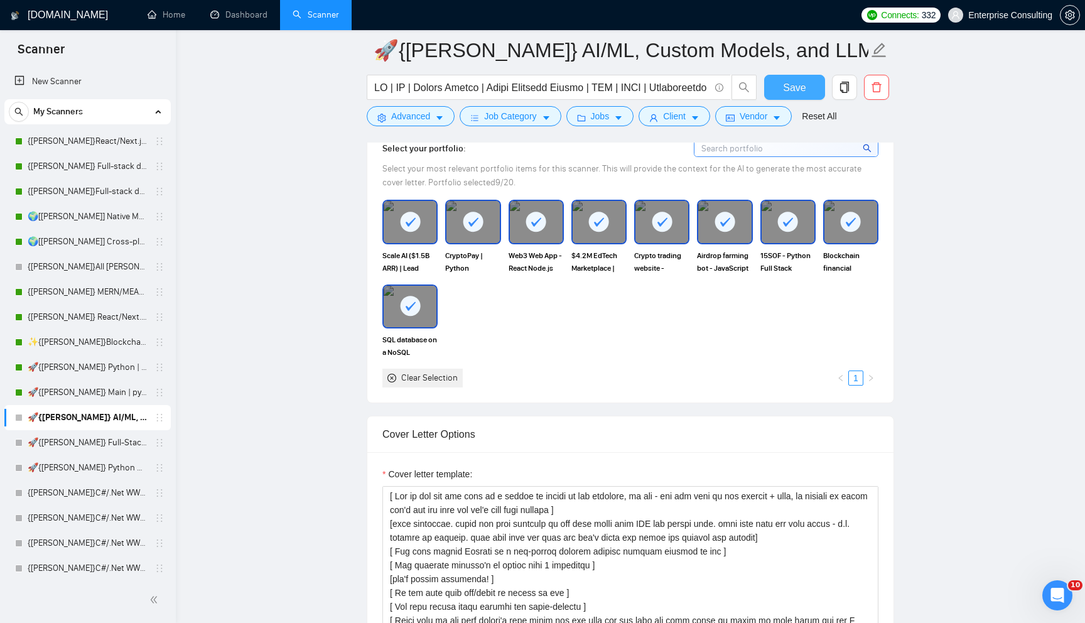
click at [797, 81] on span "Save" at bounding box center [794, 88] width 23 height 16
click at [82, 473] on link "🚀{[PERSON_NAME]} Python AI/ML Integrations" at bounding box center [87, 467] width 119 height 25
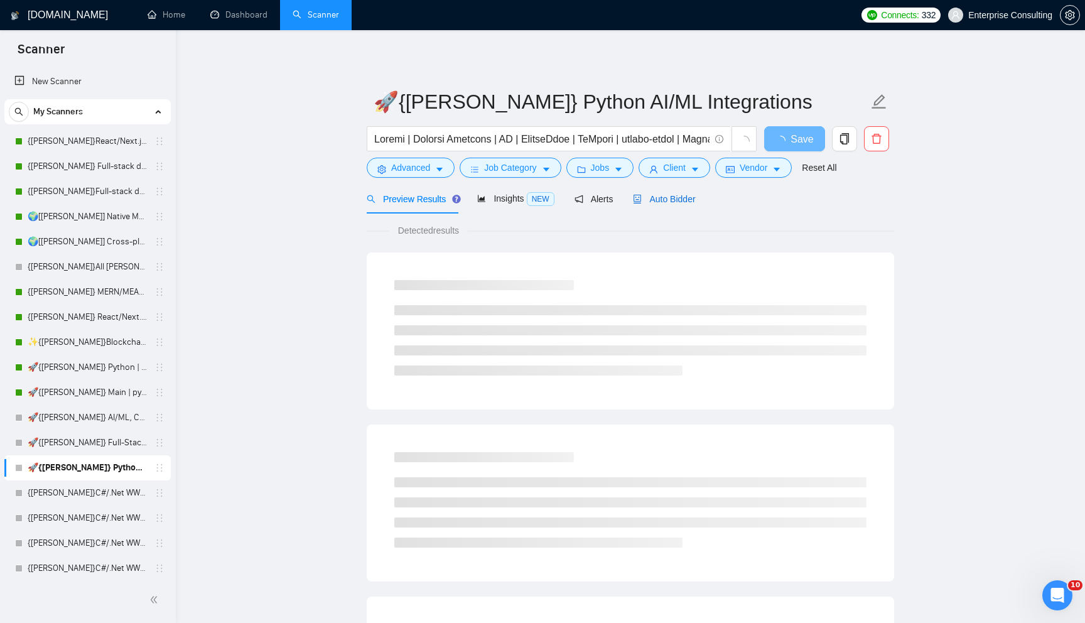
click at [658, 198] on span "Auto Bidder" at bounding box center [664, 199] width 62 height 10
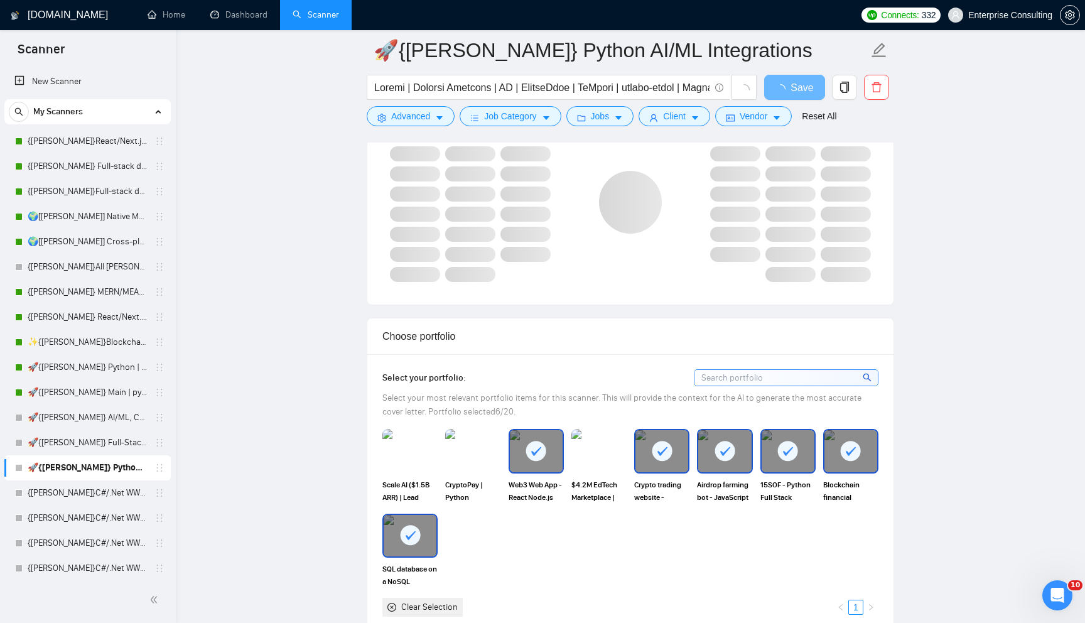
scroll to position [896, 0]
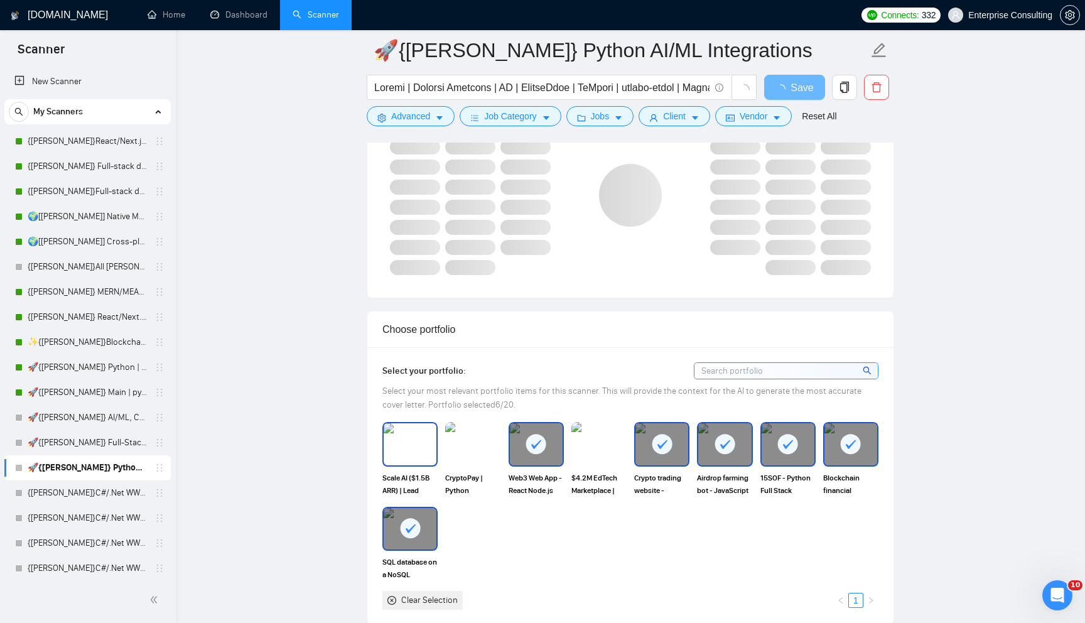
click at [428, 439] on img at bounding box center [410, 443] width 53 height 41
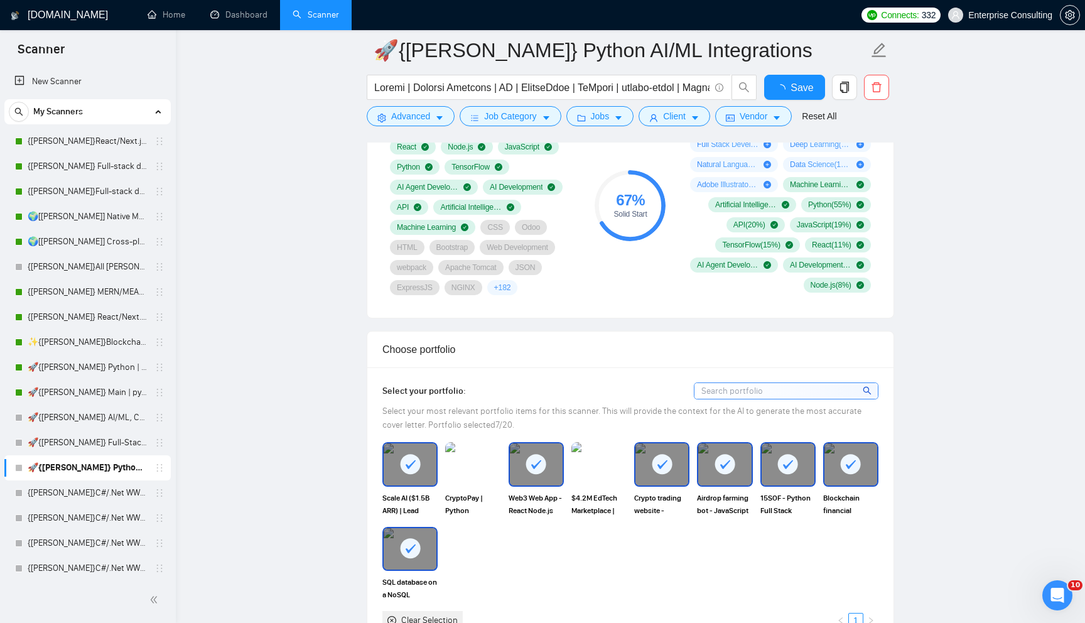
click at [479, 442] on div "Select your portfolio: Select your most relevant portfolio items for this scann…" at bounding box center [630, 505] width 496 height 247
click at [598, 461] on img at bounding box center [599, 463] width 53 height 41
click at [780, 95] on button "Save" at bounding box center [794, 87] width 61 height 25
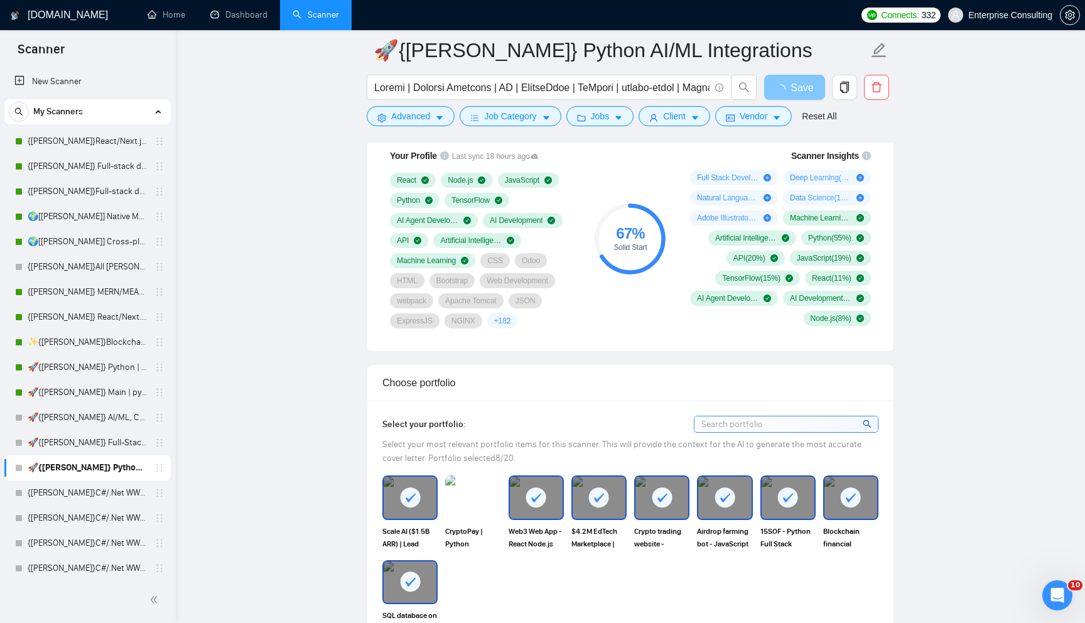
scroll to position [878, 0]
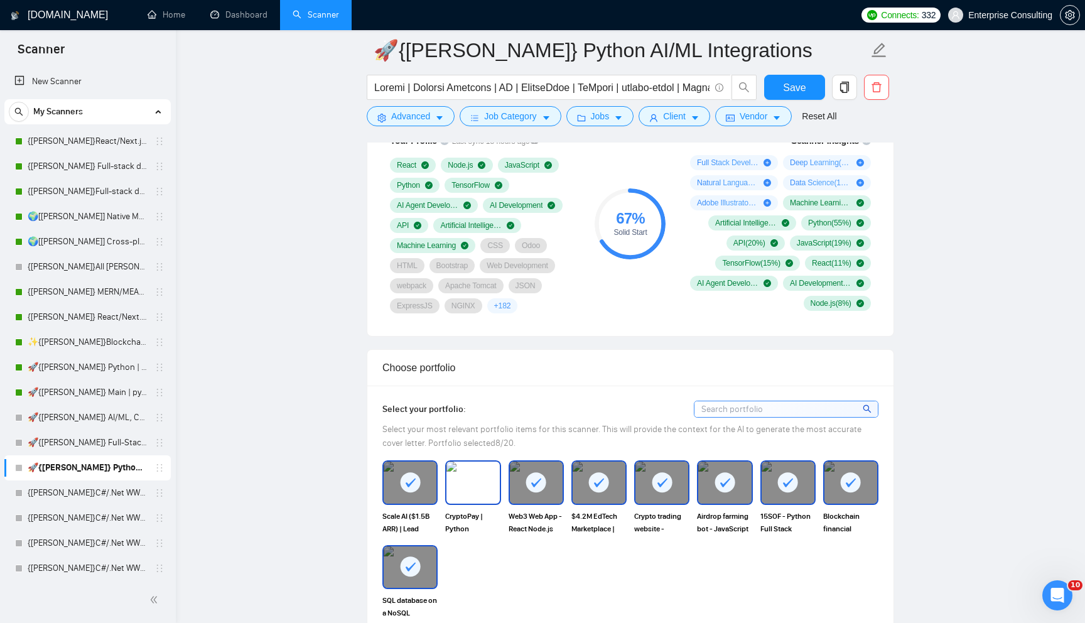
click at [477, 504] on div "CryptoPay | Python Blockchain Developer for Web3 Wallet" at bounding box center [472, 497] width 55 height 74
click at [777, 87] on button "Save" at bounding box center [794, 87] width 61 height 25
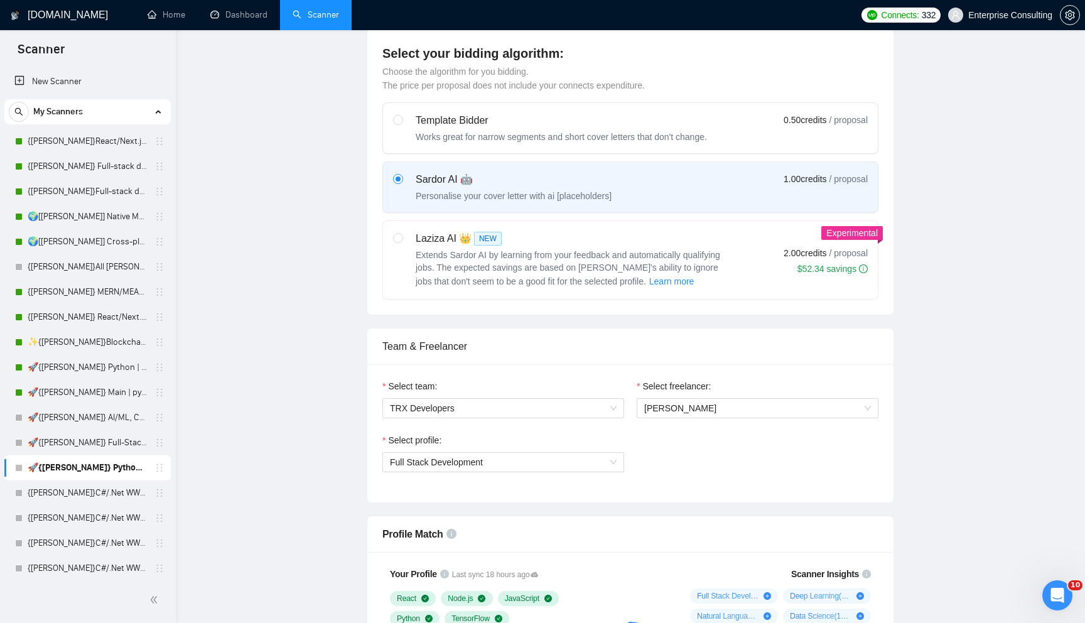
scroll to position [0, 0]
